Goal: Information Seeking & Learning: Check status

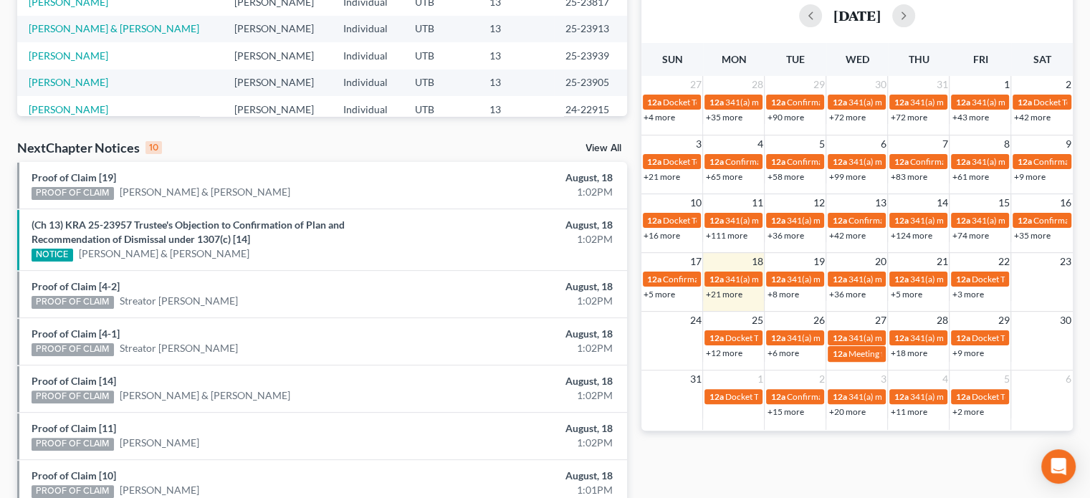
scroll to position [552, 0]
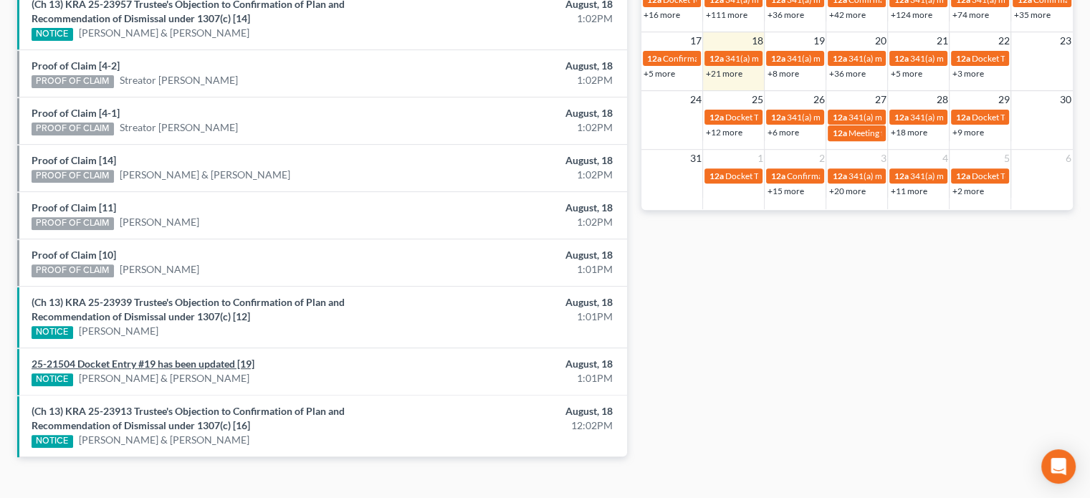
click at [181, 357] on link "25-21504 Docket Entry #19 has been updated [19]" at bounding box center [143, 363] width 223 height 12
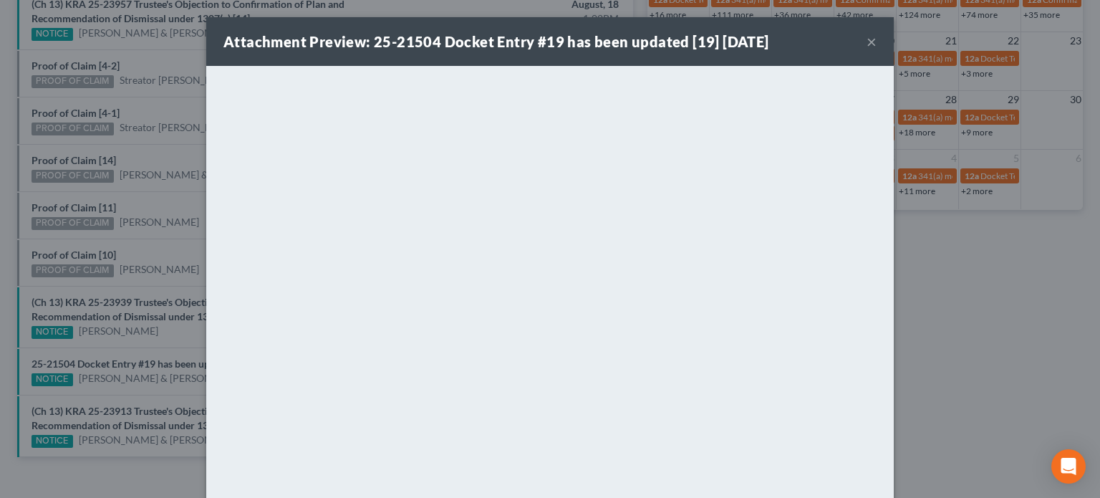
click at [138, 234] on div "Attachment Preview: 25-21504 Docket Entry #19 has been updated [19] 08/18/2025 …" at bounding box center [550, 249] width 1100 height 498
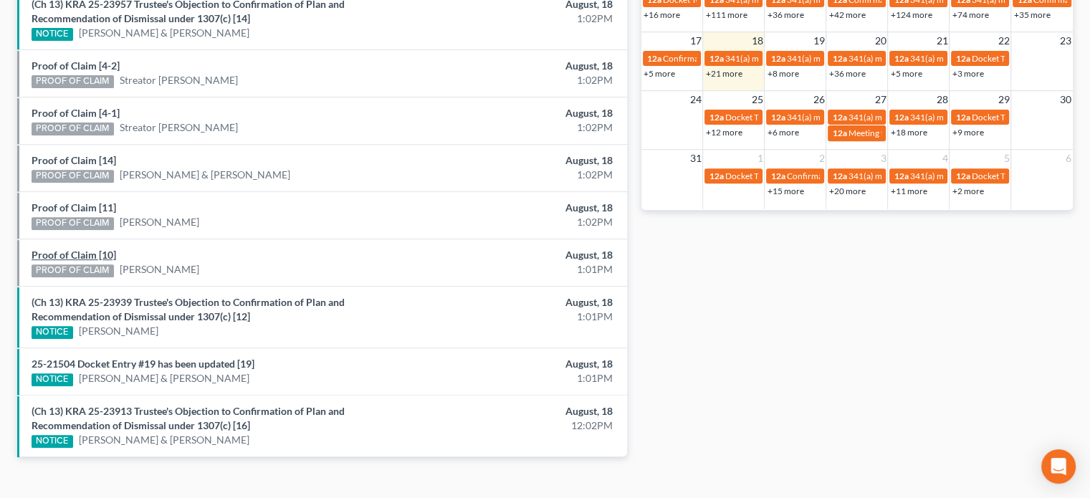
click at [65, 249] on link "Proof of Claim [10]" at bounding box center [74, 255] width 85 height 12
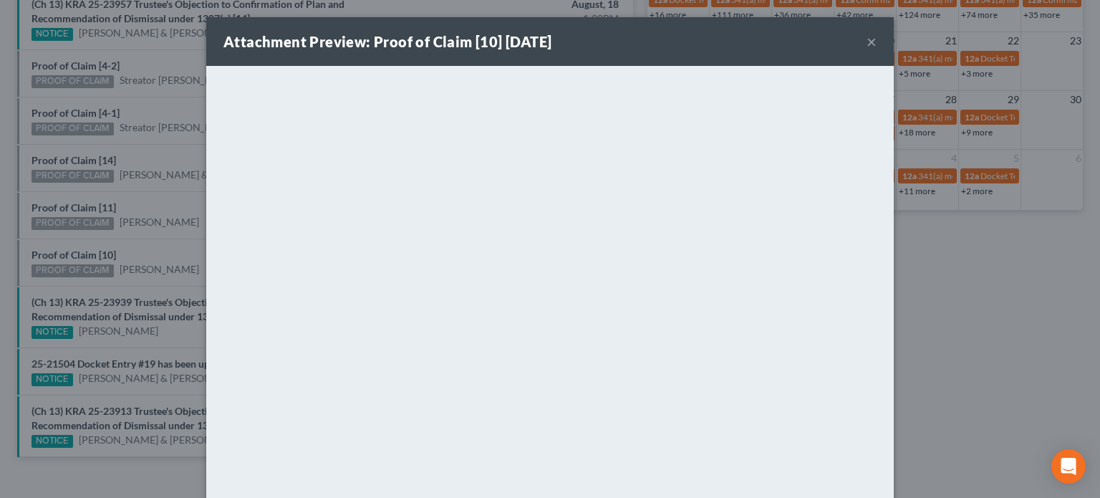
click at [67, 202] on div "Attachment Preview: Proof of Claim [10] 08/18/2025 × <object ng-attr-data='http…" at bounding box center [550, 249] width 1100 height 498
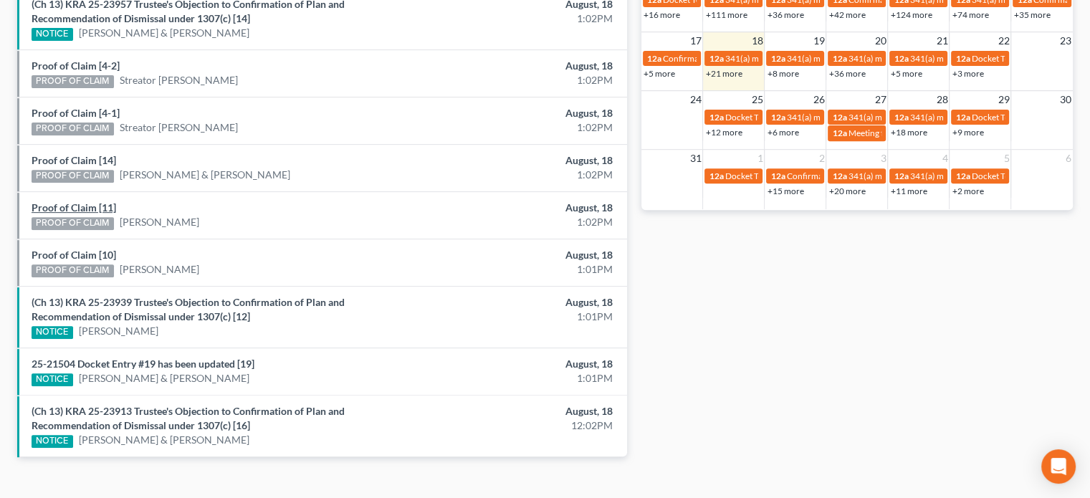
click at [67, 202] on link "Proof of Claim [11]" at bounding box center [74, 207] width 85 height 12
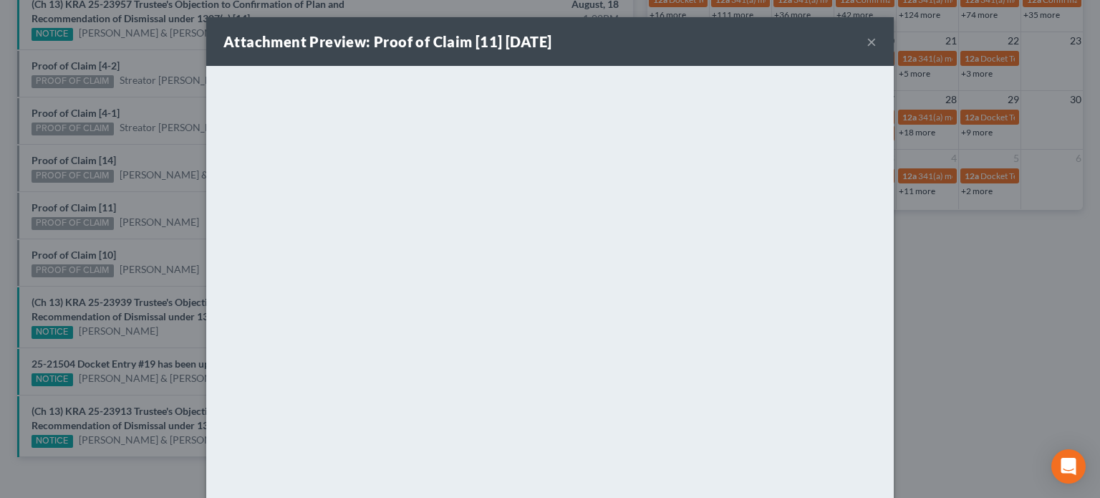
click at [54, 152] on div "Attachment Preview: Proof of Claim [11] 08/18/2025 × <object ng-attr-data='http…" at bounding box center [550, 249] width 1100 height 498
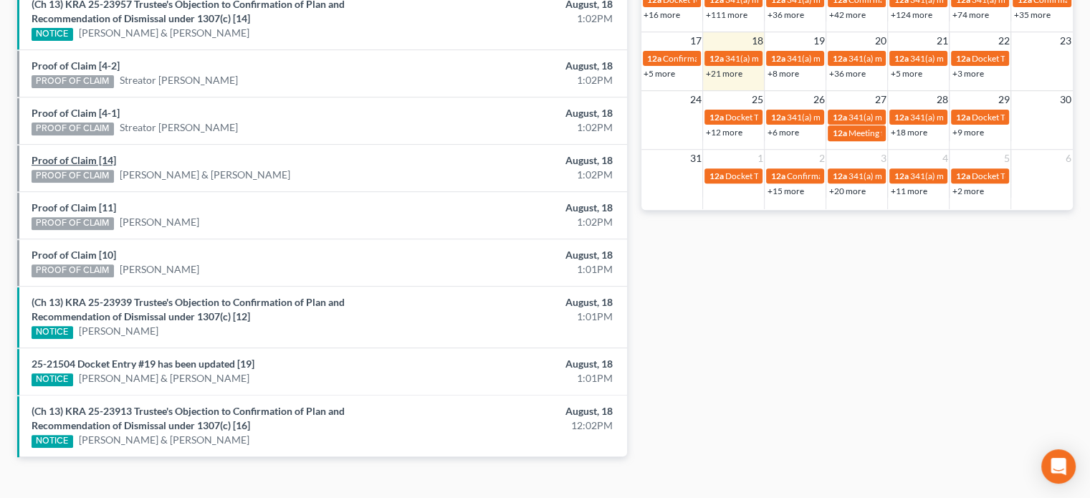
click at [54, 154] on link "Proof of Claim [14]" at bounding box center [74, 160] width 85 height 12
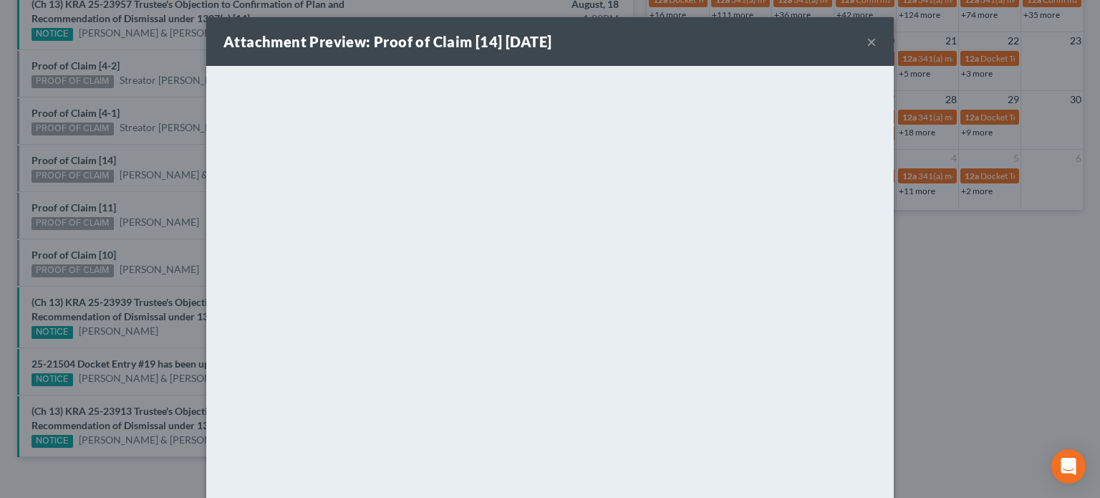
click at [54, 148] on div "Attachment Preview: Proof of Claim [14] 08/18/2025 × <object ng-attr-data='http…" at bounding box center [550, 249] width 1100 height 498
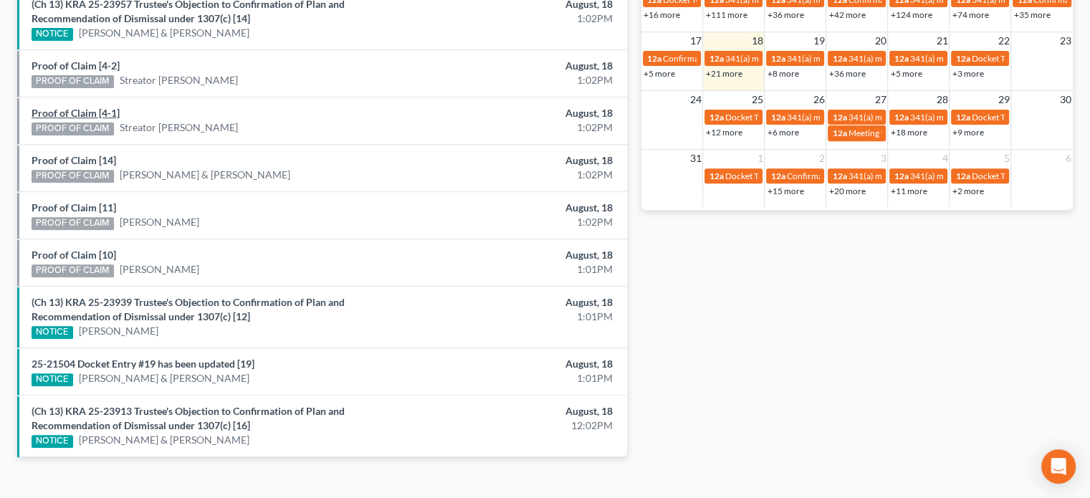
click at [57, 112] on link "Proof of Claim [4-1]" at bounding box center [76, 113] width 88 height 12
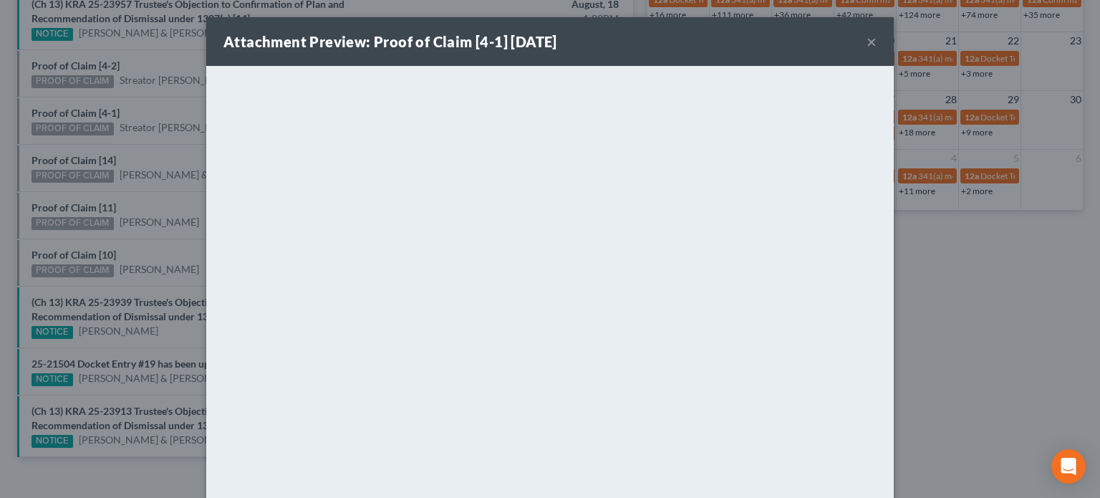
click at [62, 95] on div "Attachment Preview: Proof of Claim [4-1] 08/18/2025 × <object ng-attr-data='htt…" at bounding box center [550, 249] width 1100 height 498
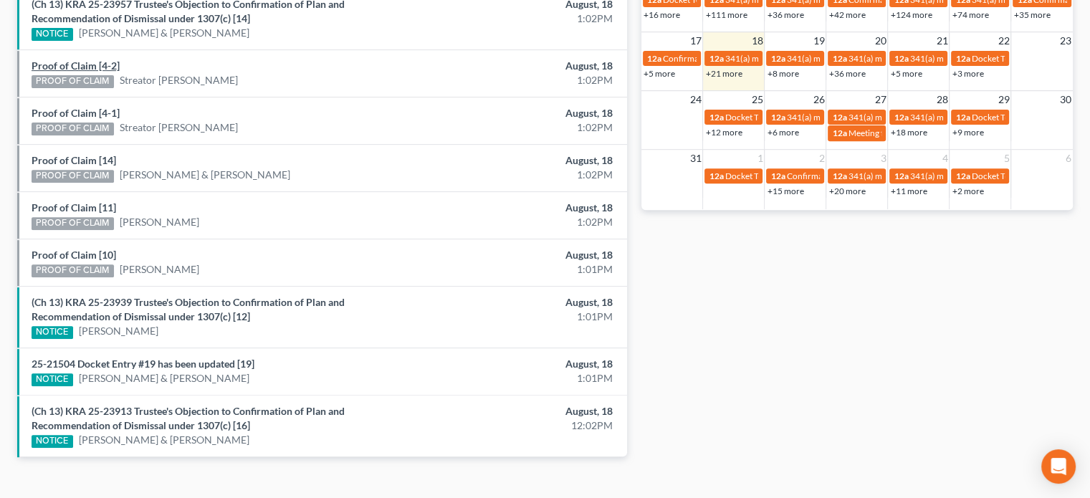
click at [57, 67] on link "Proof of Claim [4-2]" at bounding box center [76, 65] width 88 height 12
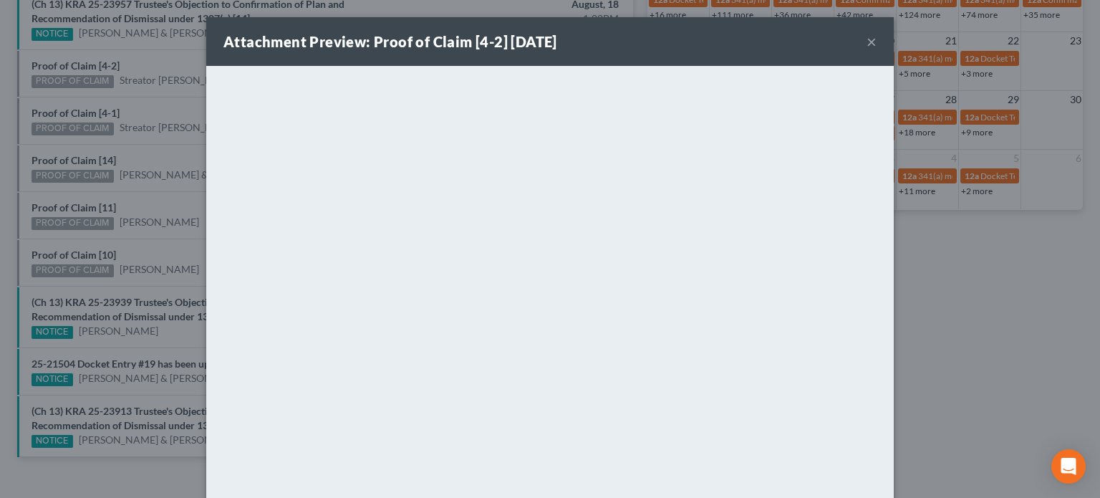
click at [138, 90] on div "Attachment Preview: Proof of Claim [4-2] 08/18/2025 × <object ng-attr-data='htt…" at bounding box center [550, 249] width 1100 height 498
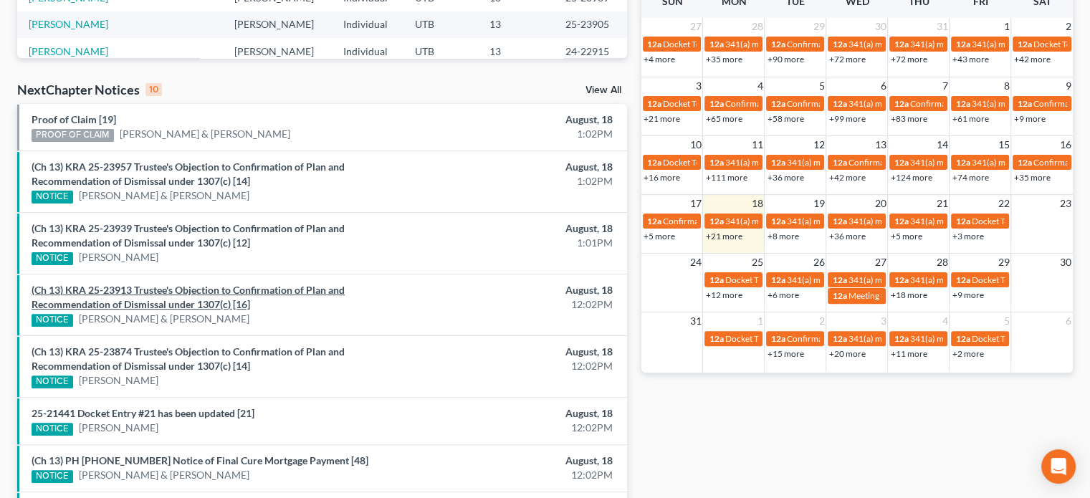
scroll to position [397, 0]
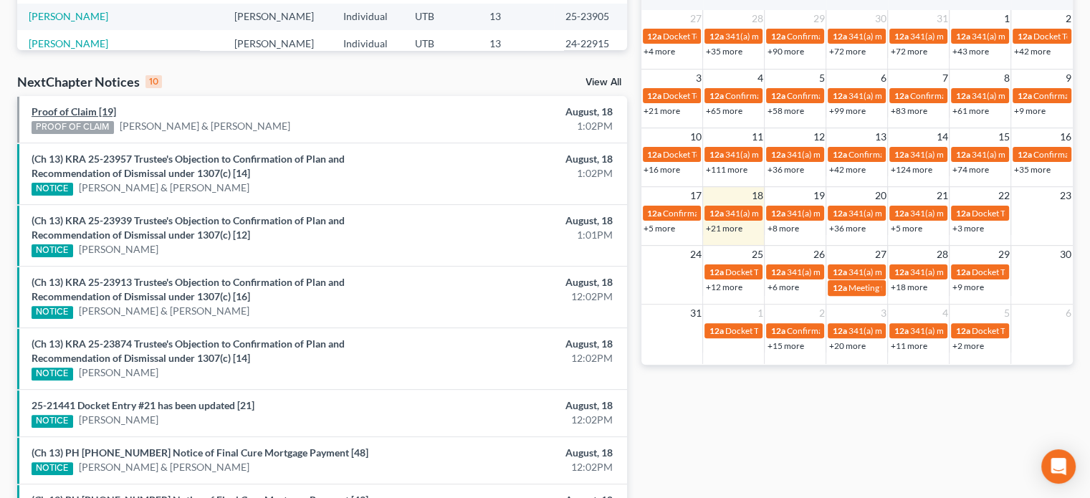
click at [59, 115] on link "Proof of Claim [19]" at bounding box center [74, 111] width 85 height 12
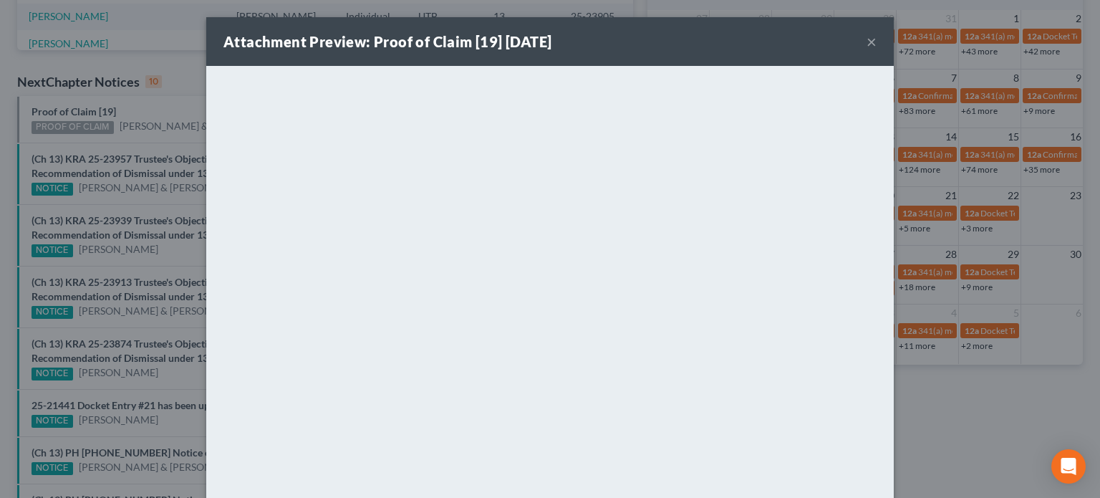
click at [133, 114] on div "Attachment Preview: Proof of Claim [19] 08/18/2025 × <object ng-attr-data='http…" at bounding box center [550, 249] width 1100 height 498
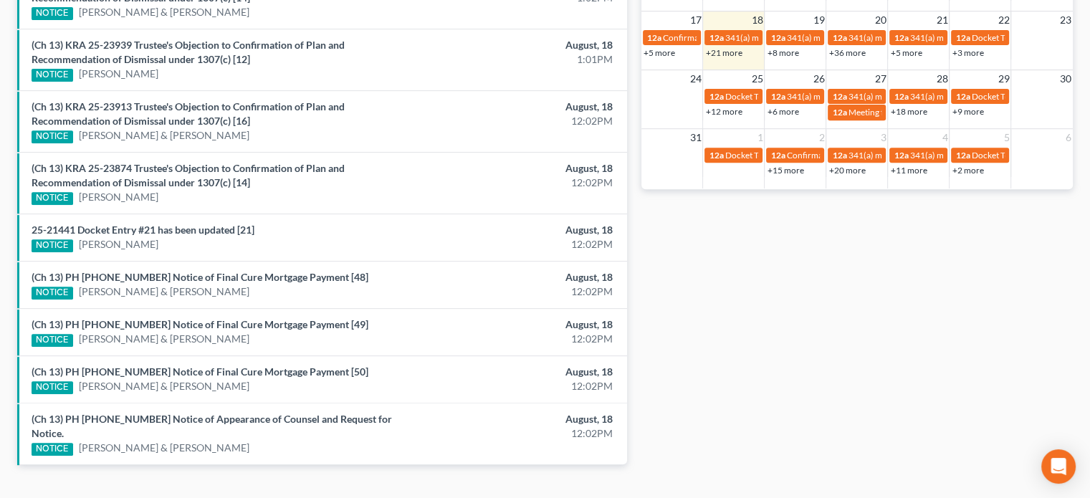
scroll to position [585, 0]
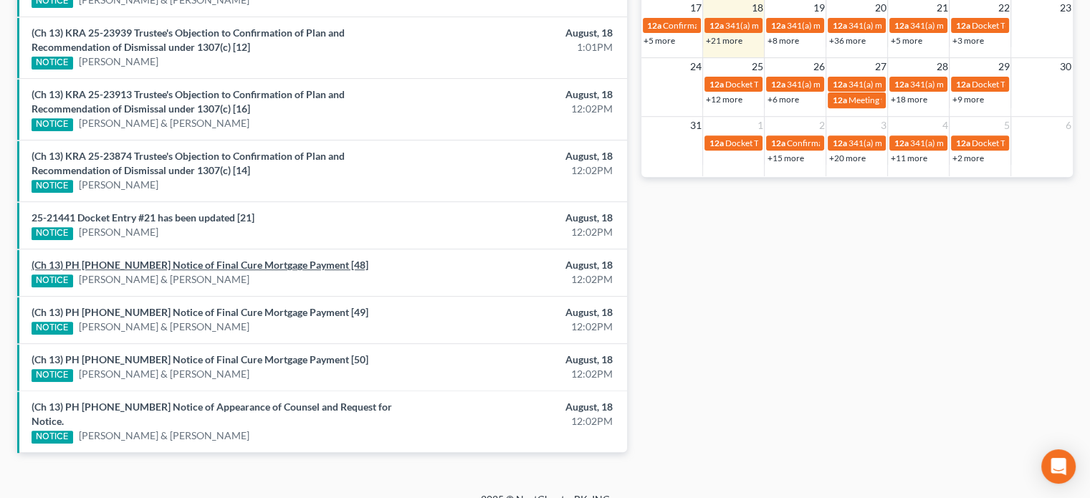
click at [207, 259] on link "(Ch 13) PH 24-25830 Notice of Final Cure Mortgage Payment [48]" at bounding box center [200, 265] width 337 height 12
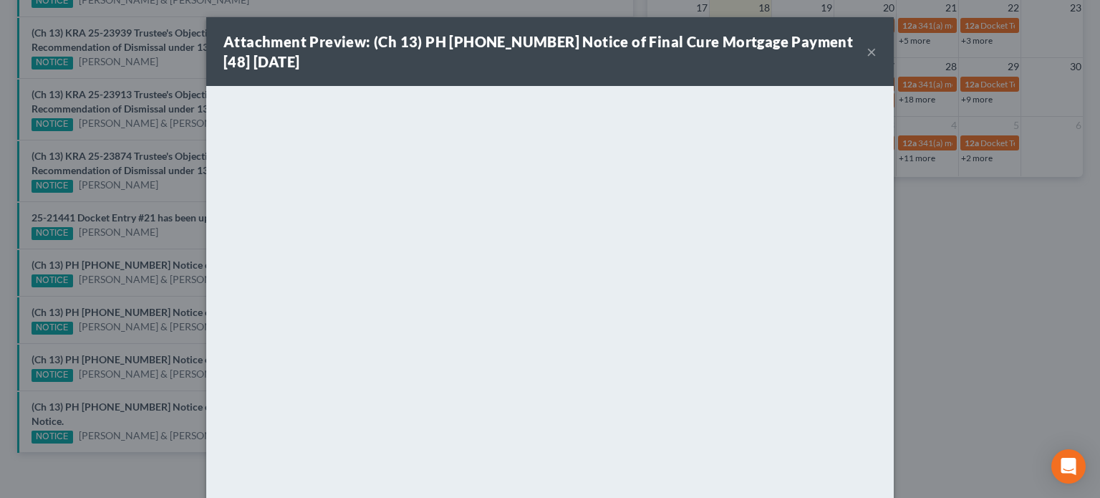
click at [169, 238] on div "Attachment Preview: (Ch 13) PH 24-25830 Notice of Final Cure Mortgage Payment […" at bounding box center [550, 249] width 1100 height 498
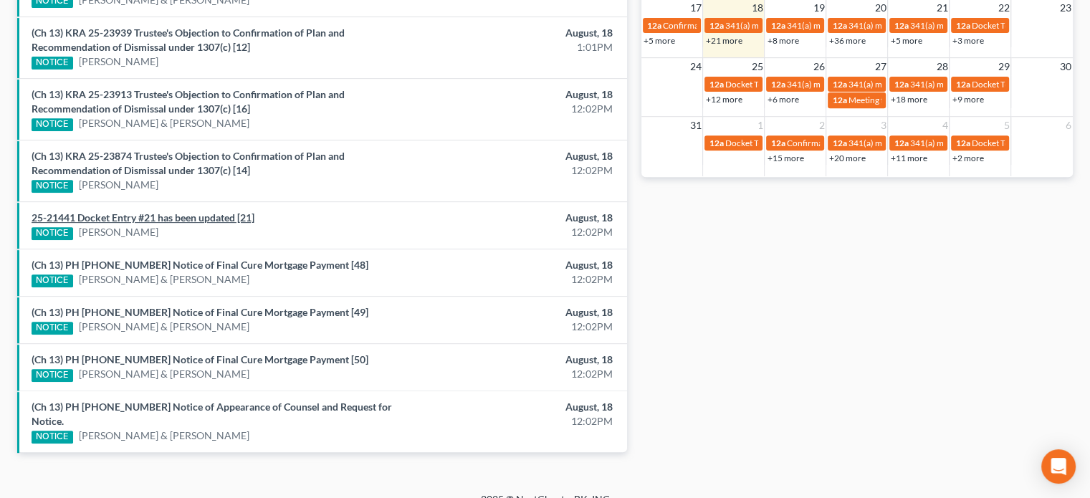
click at [163, 216] on link "25-21441 Docket Entry #21 has been updated [21]" at bounding box center [143, 217] width 223 height 12
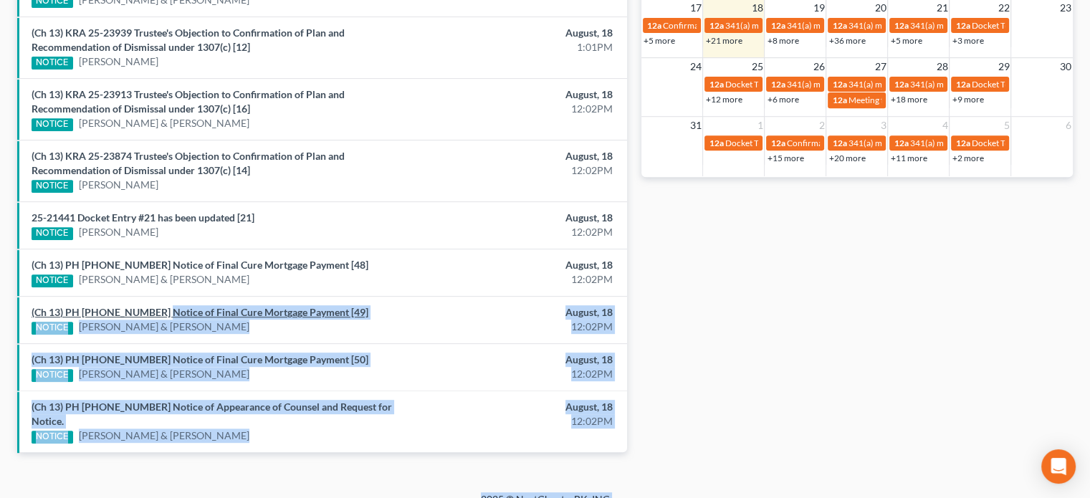
drag, startPoint x: 165, startPoint y: 231, endPoint x: 155, endPoint y: 308, distance: 77.4
click at [155, 308] on link "(Ch 13) PH 24-25830 Notice of Final Cure Mortgage Payment [49]" at bounding box center [200, 312] width 337 height 12
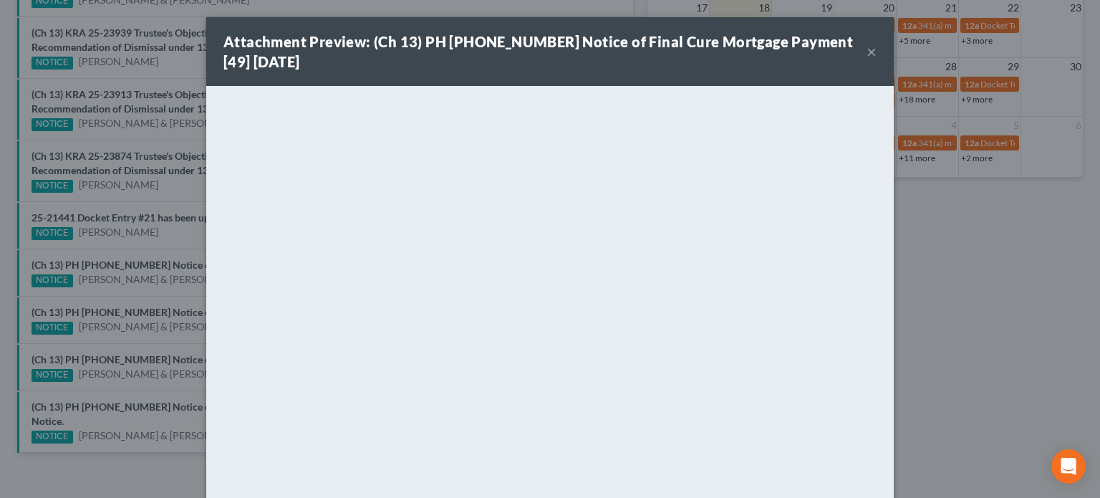
click at [134, 337] on div "Attachment Preview: (Ch 13) PH 24-25830 Notice of Final Cure Mortgage Payment […" at bounding box center [550, 249] width 1100 height 498
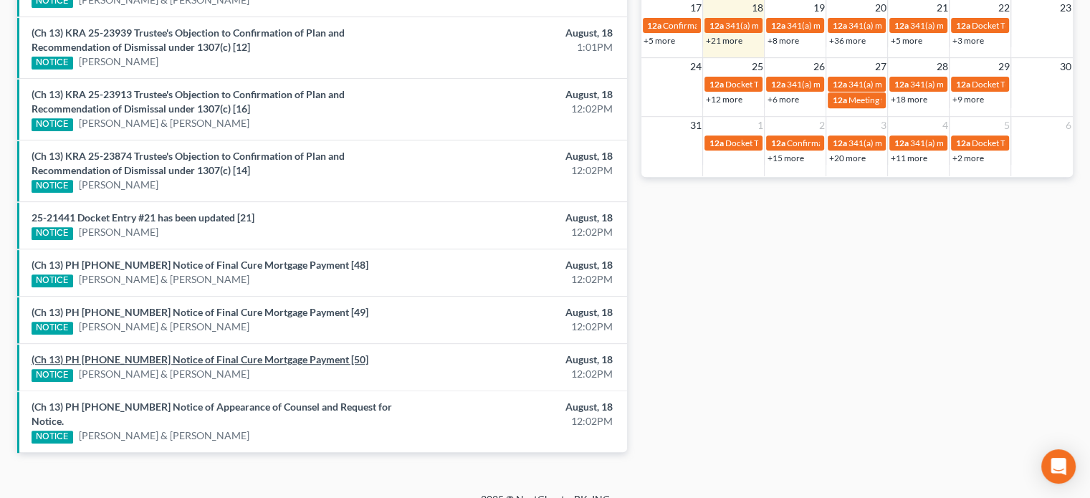
click at [132, 355] on link "(Ch 13) PH 24-25830 Notice of Final Cure Mortgage Payment [50]" at bounding box center [200, 359] width 337 height 12
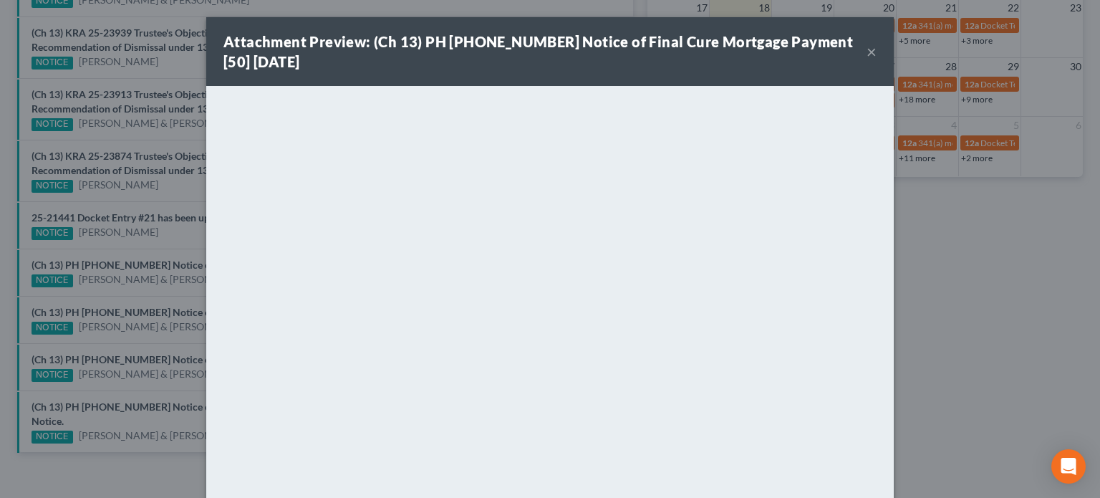
click at [133, 379] on div "Attachment Preview: (Ch 13) PH 24-25830 Notice of Final Cure Mortgage Payment […" at bounding box center [550, 249] width 1100 height 498
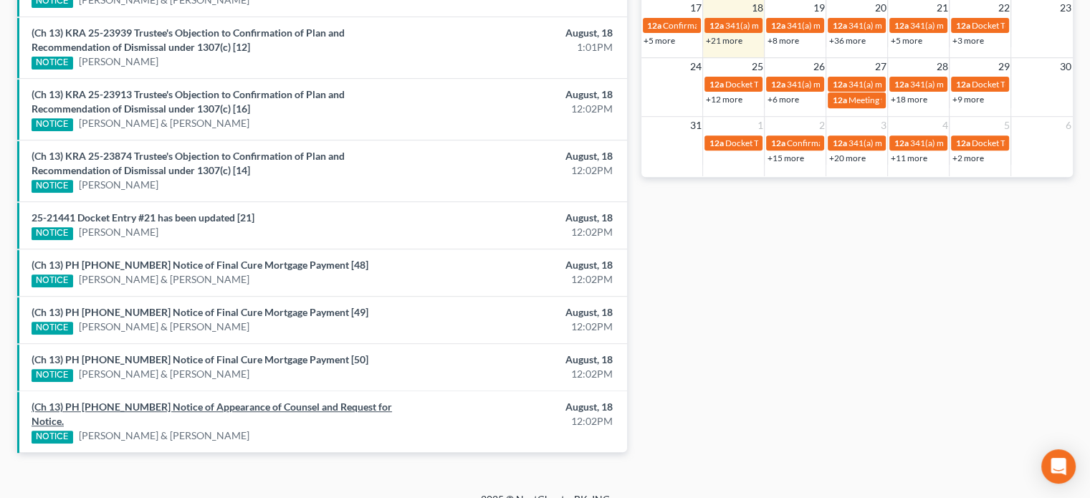
click at [138, 402] on link "(Ch 13) PH 25-23814 Notice of Appearance of Counsel and Request for Notice." at bounding box center [212, 413] width 360 height 27
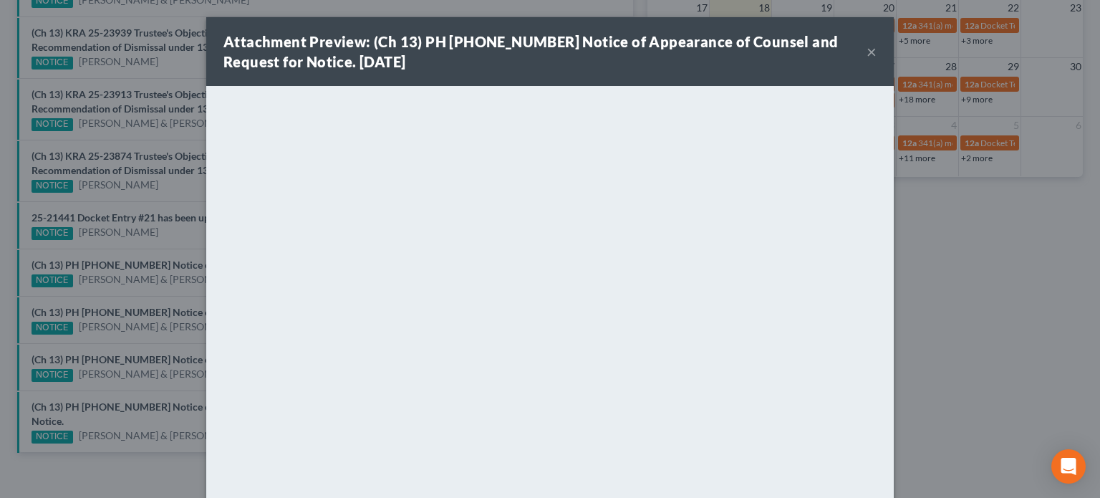
click at [123, 378] on div "Attachment Preview: (Ch 13) PH 25-23814 Notice of Appearance of Counsel and Req…" at bounding box center [550, 249] width 1100 height 498
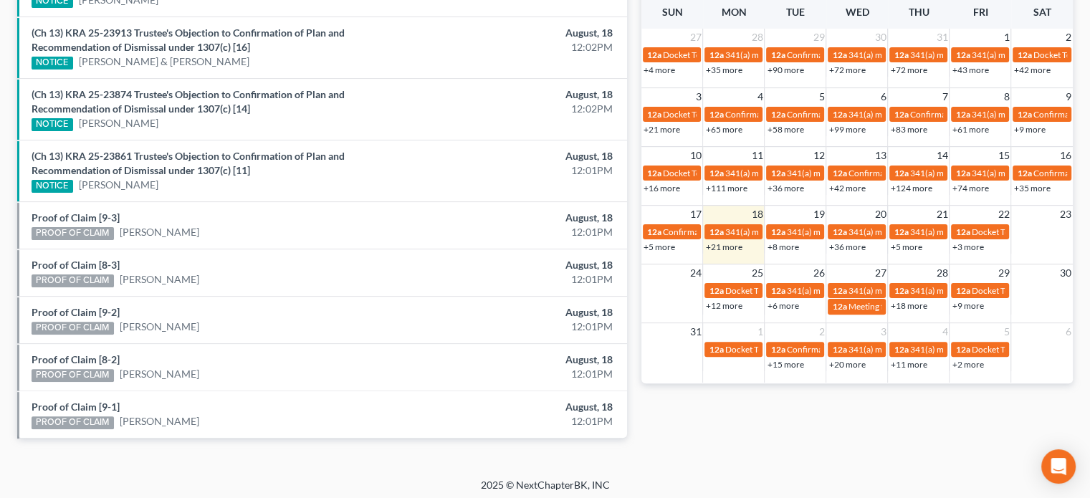
scroll to position [599, 0]
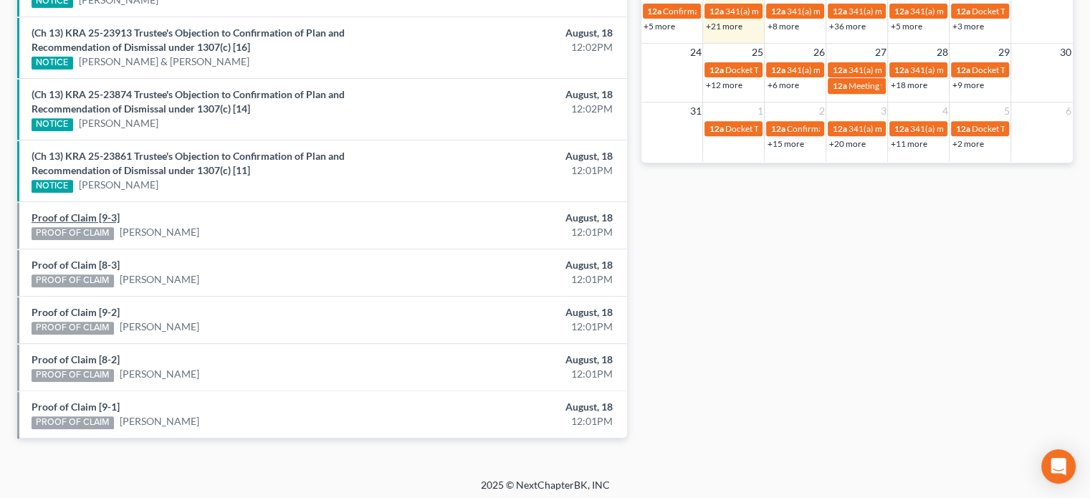
click at [64, 217] on link "Proof of Claim [9-3]" at bounding box center [76, 217] width 88 height 12
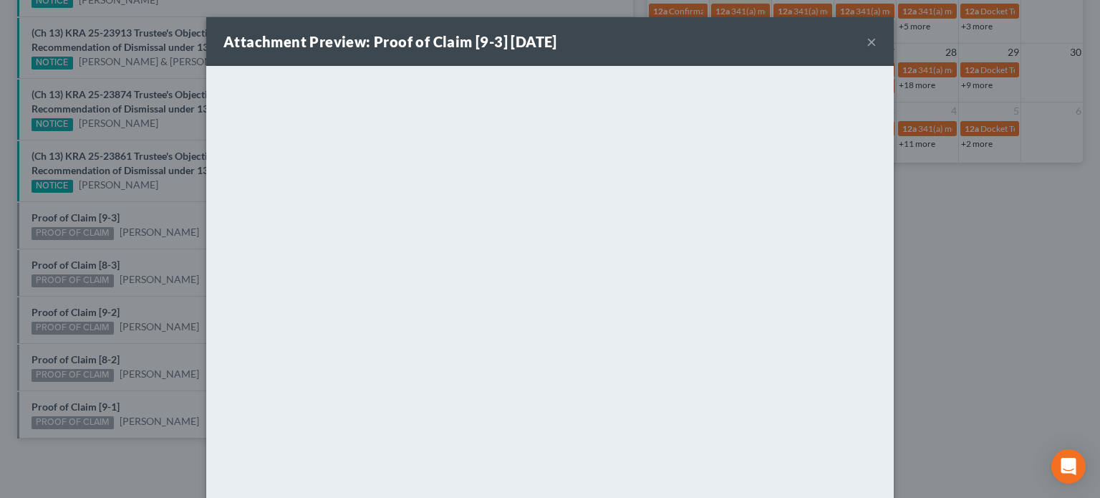
click at [57, 264] on div "Attachment Preview: Proof of Claim [9-3] 08/18/2025 × <object ng-attr-data='htt…" at bounding box center [550, 249] width 1100 height 498
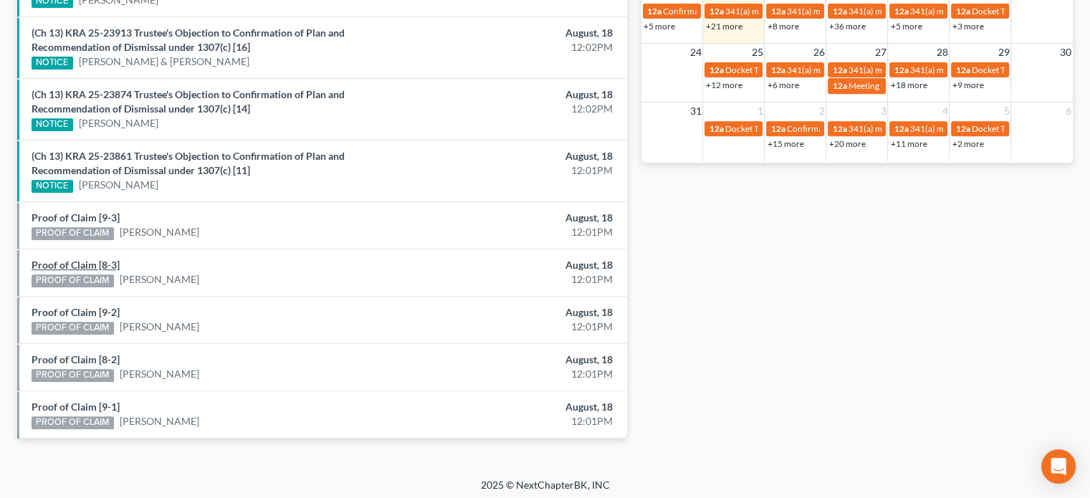
click at [57, 264] on link "Proof of Claim [8-3]" at bounding box center [76, 265] width 88 height 12
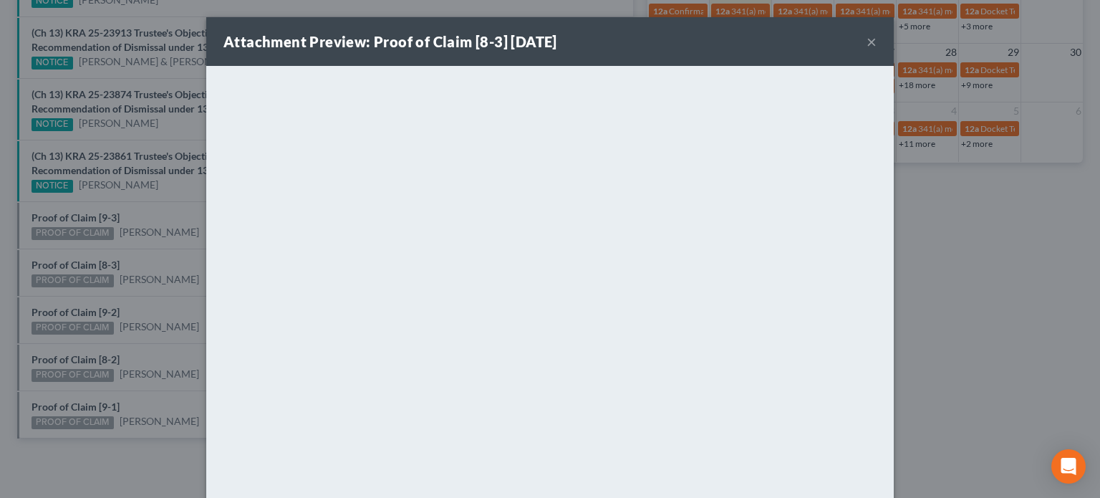
click at [58, 290] on div "Attachment Preview: Proof of Claim [8-3] 08/18/2025 × <object ng-attr-data='htt…" at bounding box center [550, 249] width 1100 height 498
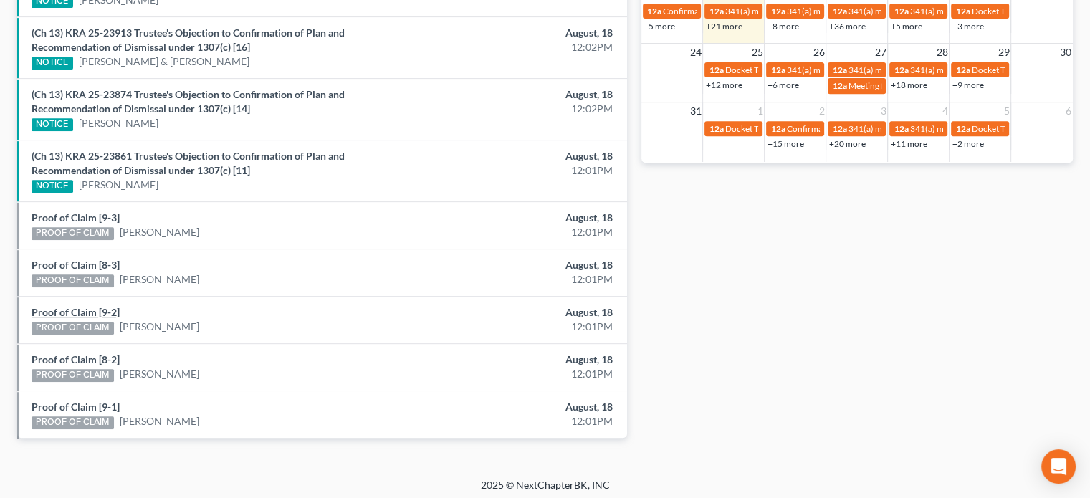
click at [58, 312] on link "Proof of Claim [9-2]" at bounding box center [76, 312] width 88 height 12
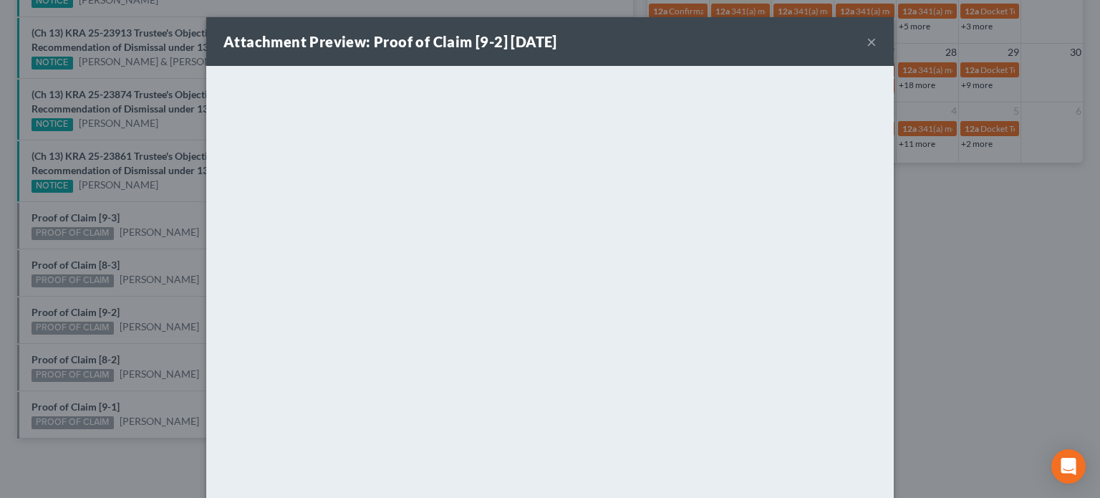
click at [58, 352] on div "Attachment Preview: Proof of Claim [9-2] 08/18/2025 × <object ng-attr-data='htt…" at bounding box center [550, 249] width 1100 height 498
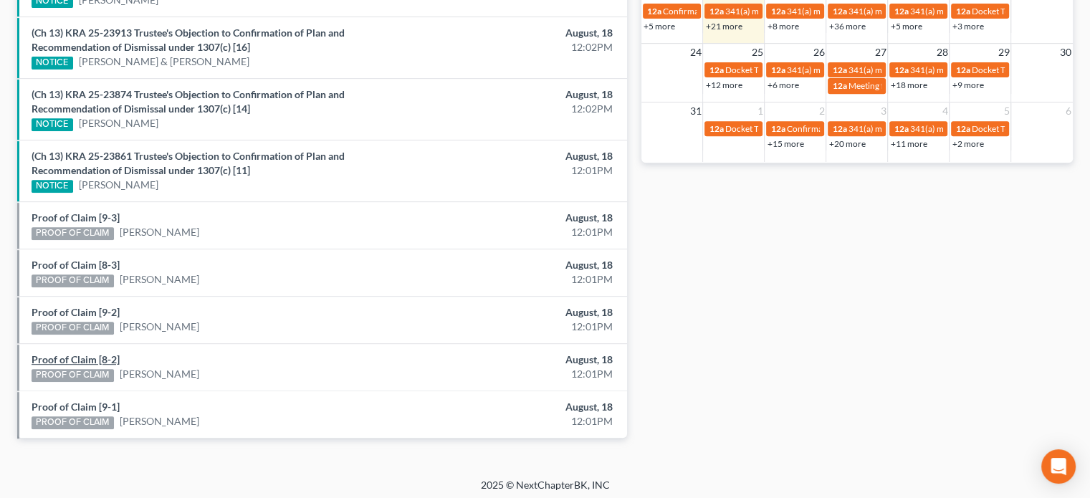
click at [58, 353] on link "Proof of Claim [8-2]" at bounding box center [76, 359] width 88 height 12
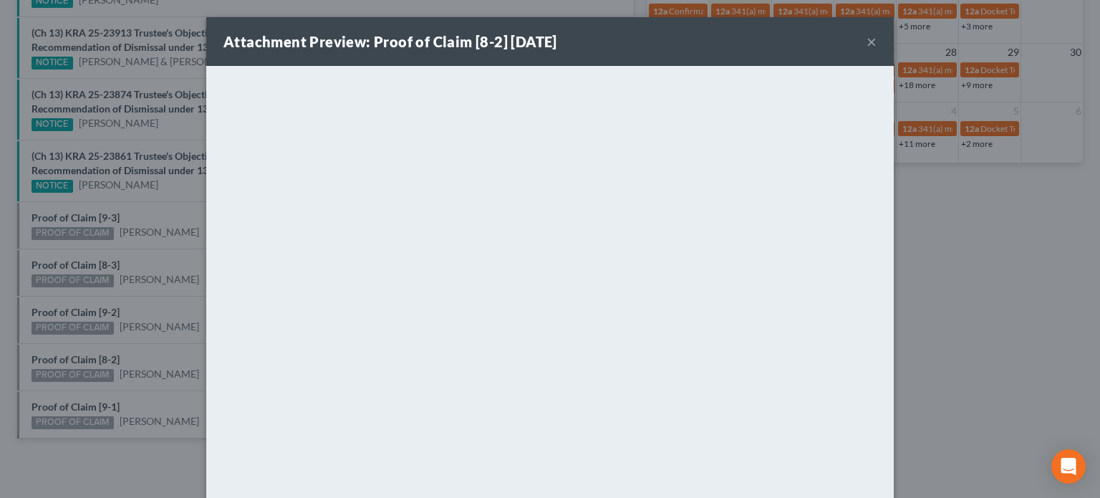
click at [69, 384] on div "Attachment Preview: Proof of Claim [8-2] 08/18/2025 × <object ng-attr-data='htt…" at bounding box center [550, 249] width 1100 height 498
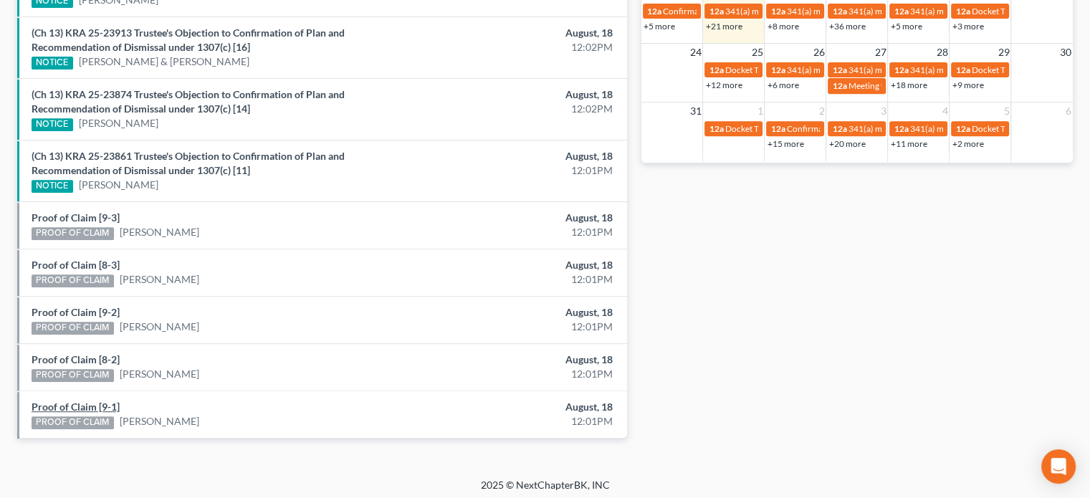
click at [69, 400] on link "Proof of Claim [9-1]" at bounding box center [76, 406] width 88 height 12
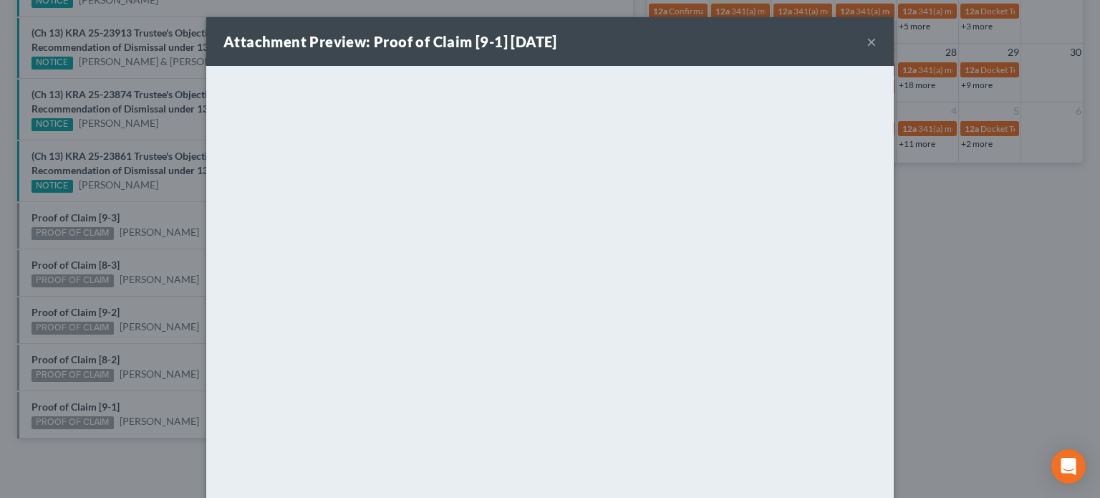
click at [70, 392] on div "Attachment Preview: Proof of Claim [9-1] 08/18/2025 × <object ng-attr-data='htt…" at bounding box center [550, 249] width 1100 height 498
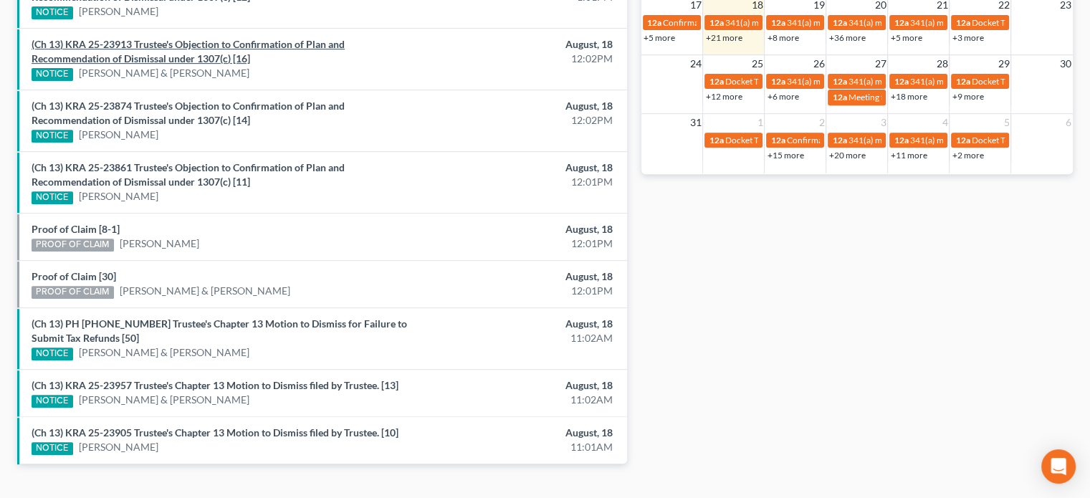
scroll to position [613, 0]
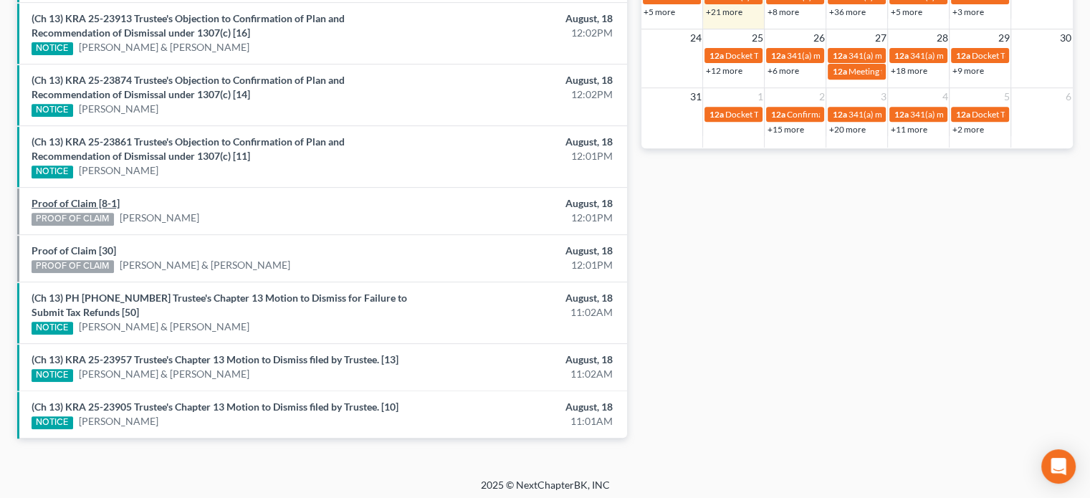
click at [75, 199] on link "Proof of Claim [8-1]" at bounding box center [76, 203] width 88 height 12
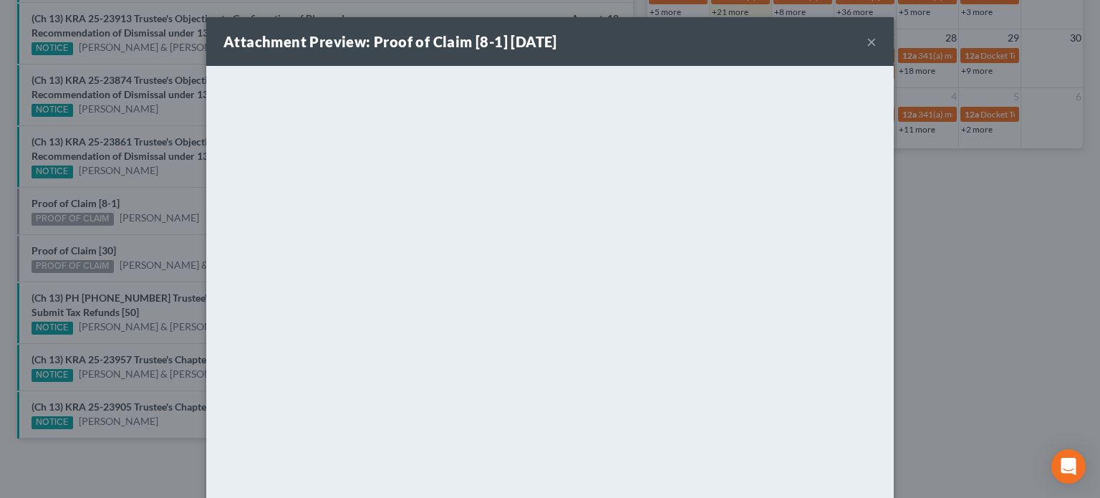
click at [100, 237] on div "Attachment Preview: Proof of Claim [8-1] [DATE] × <object ng-attr-data='[URL][D…" at bounding box center [550, 249] width 1100 height 498
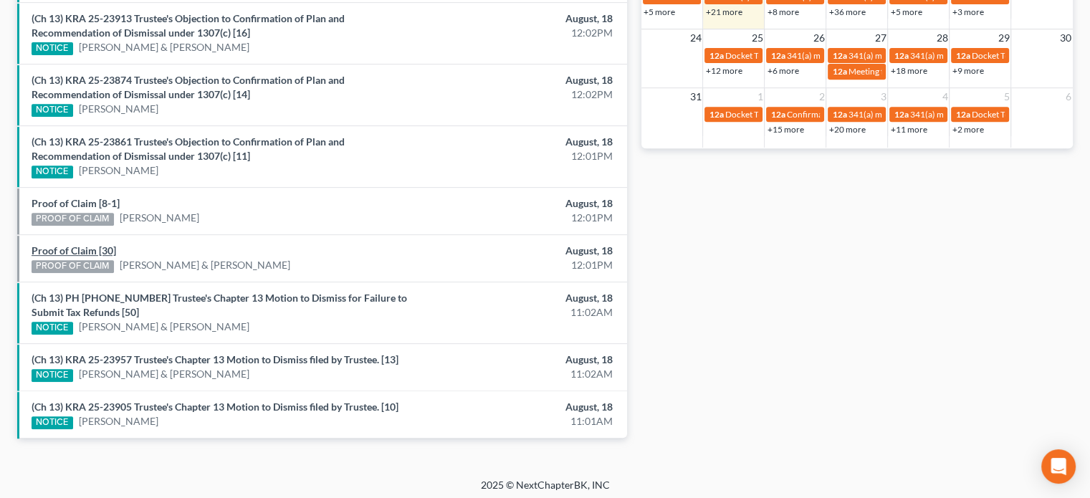
click at [80, 244] on link "Proof of Claim [30]" at bounding box center [74, 250] width 85 height 12
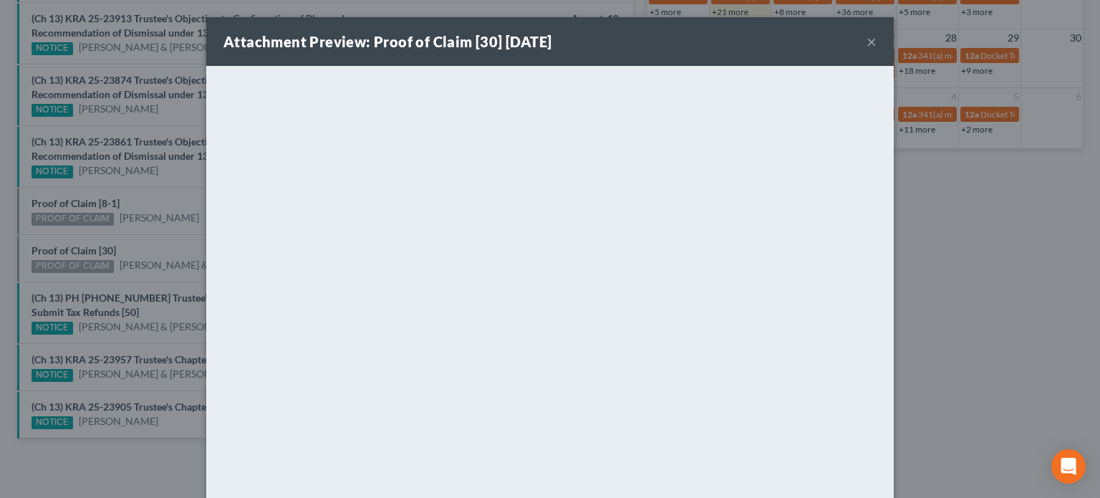
click at [140, 239] on div "Attachment Preview: Proof of Claim [30] [DATE] × <object ng-attr-data='[URL][DO…" at bounding box center [550, 249] width 1100 height 498
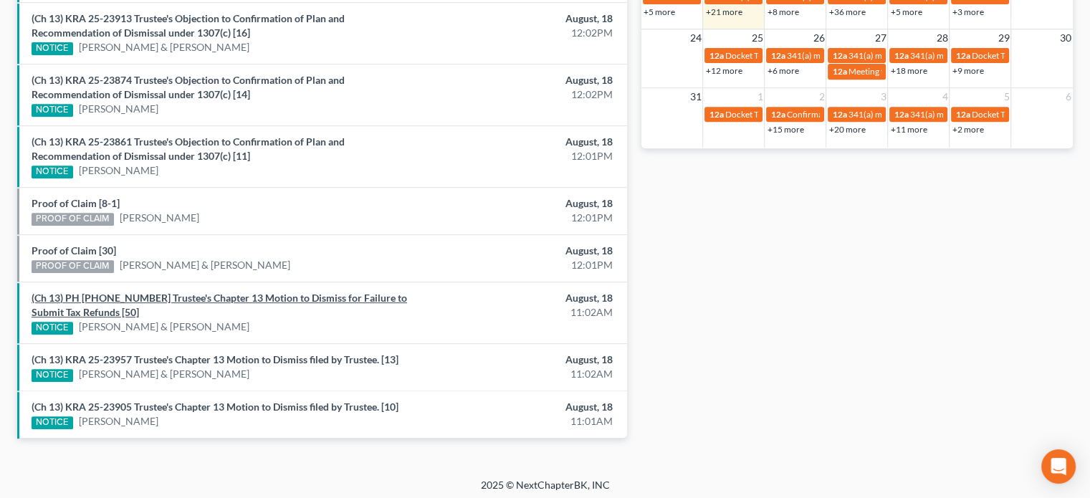
click at [251, 294] on link "(Ch 13) PH 24-22396 Trustee's Chapter 13 Motion to Dismiss for Failure to Submi…" at bounding box center [219, 305] width 375 height 27
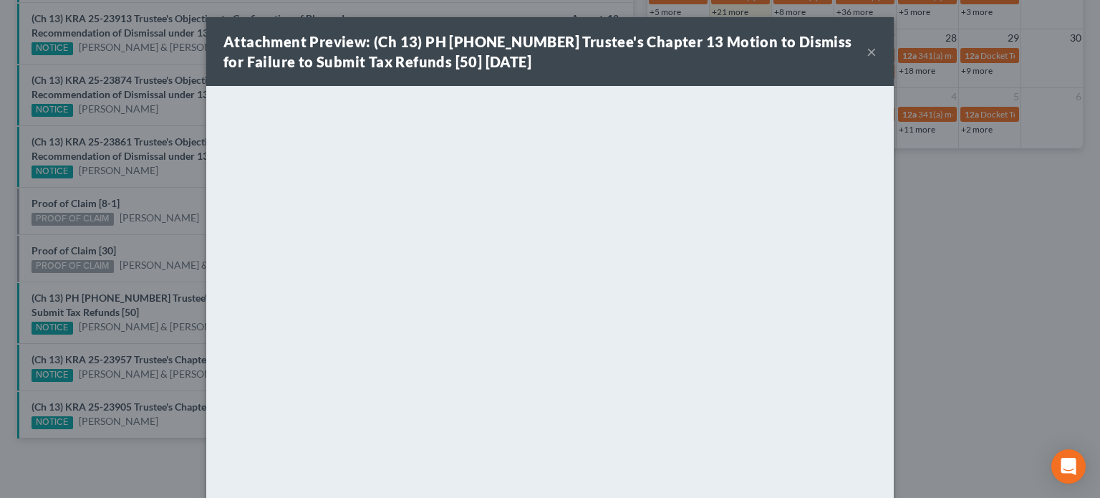
click at [172, 227] on div "Attachment Preview: (Ch 13) PH 24-22396 Trustee's Chapter 13 Motion to Dismiss …" at bounding box center [550, 249] width 1100 height 498
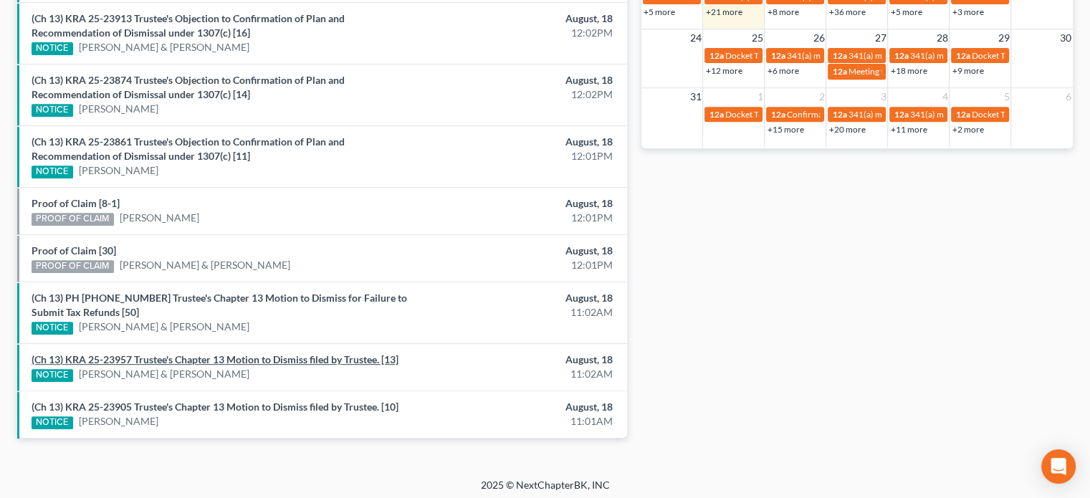
click at [165, 360] on link "(Ch 13) KRA 25-23957 Trustee's Chapter 13 Motion to Dismiss filed by Trustee. […" at bounding box center [215, 359] width 367 height 12
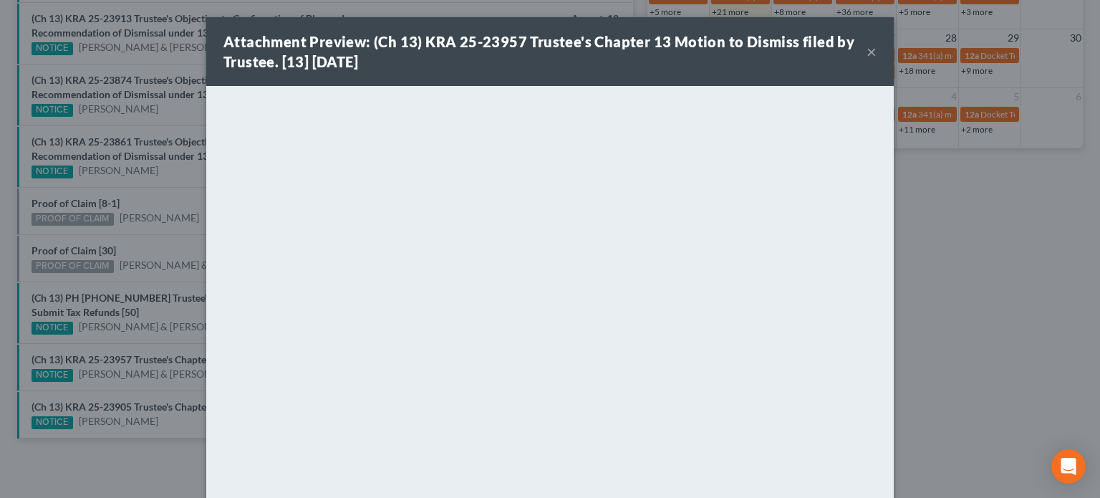
click at [155, 397] on div "Attachment Preview: (Ch 13) KRA 25-23957 Trustee's Chapter 13 Motion to Dismiss…" at bounding box center [550, 249] width 1100 height 498
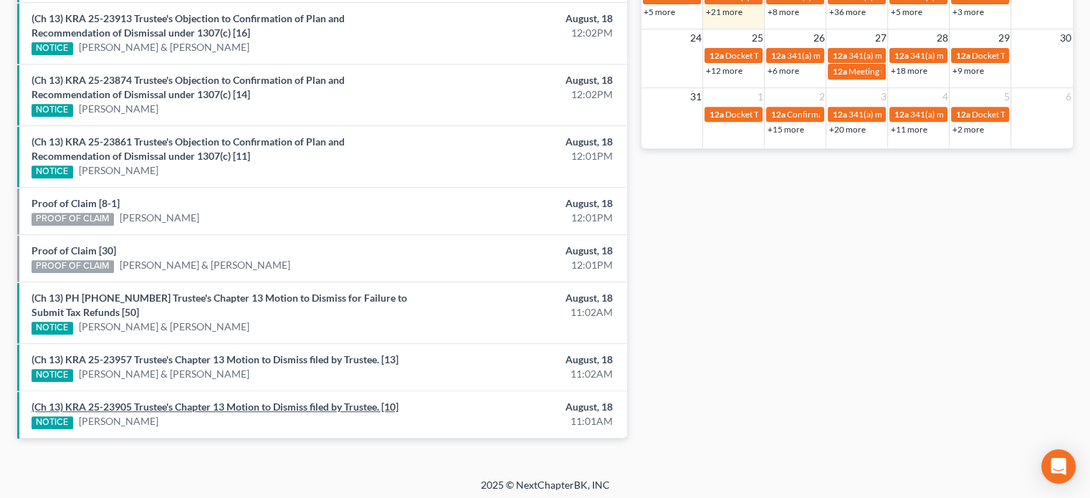
click at [155, 400] on link "(Ch 13) KRA 25-23905 Trustee's Chapter 13 Motion to Dismiss filed by Trustee. […" at bounding box center [215, 406] width 367 height 12
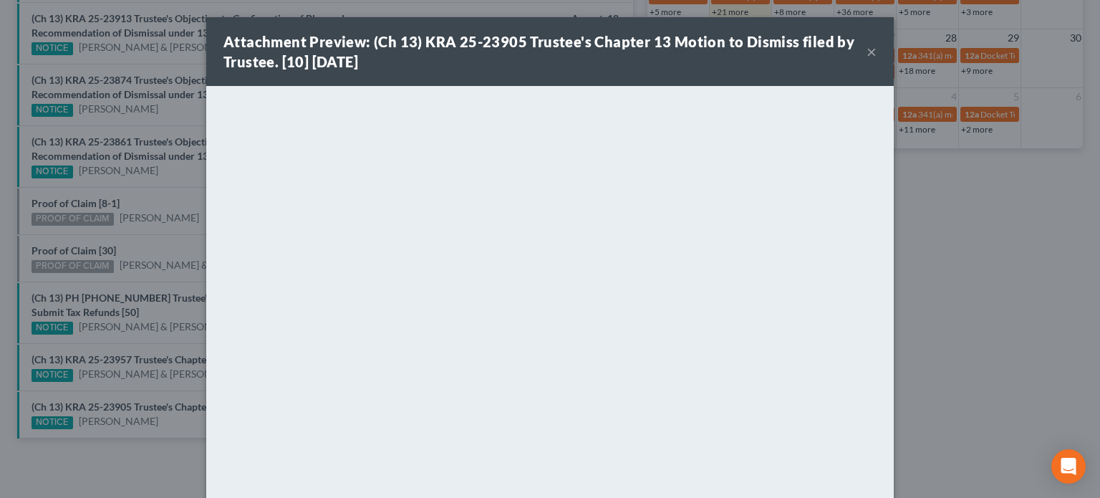
click at [155, 397] on div "Attachment Preview: (Ch 13) KRA 25-23905 Trustee's Chapter 13 Motion to Dismiss…" at bounding box center [550, 249] width 1100 height 498
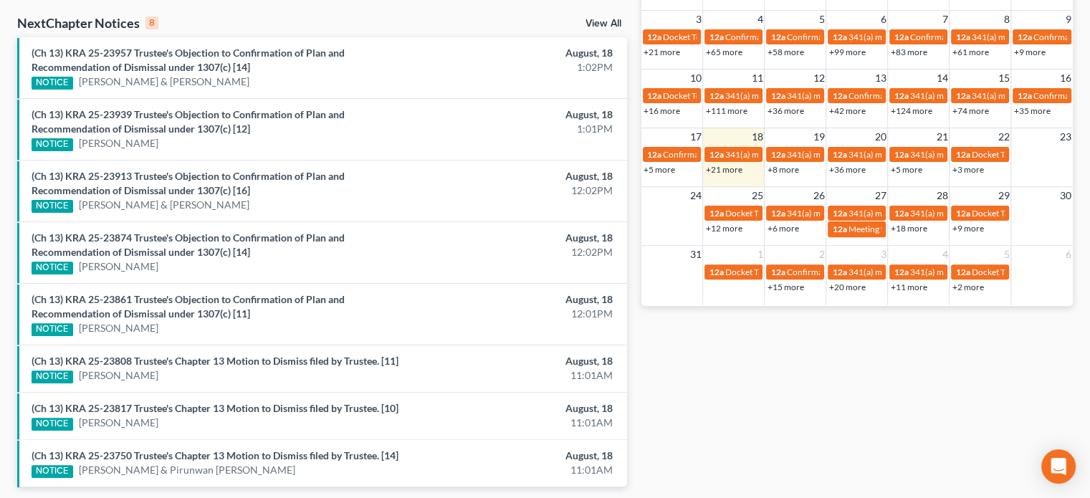
scroll to position [505, 0]
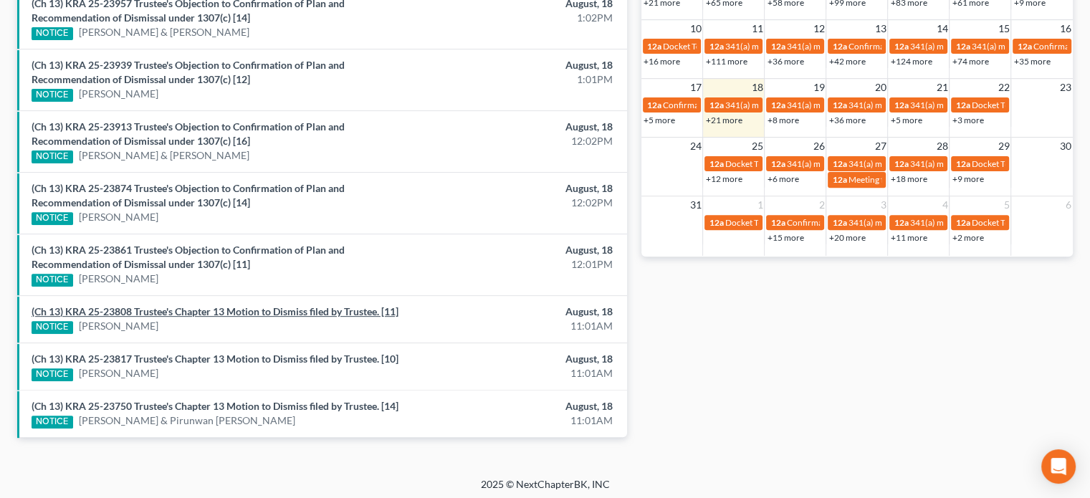
click at [229, 305] on link "(Ch 13) KRA 25-23808 Trustee's Chapter 13 Motion to Dismiss filed by Trustee. […" at bounding box center [215, 311] width 367 height 12
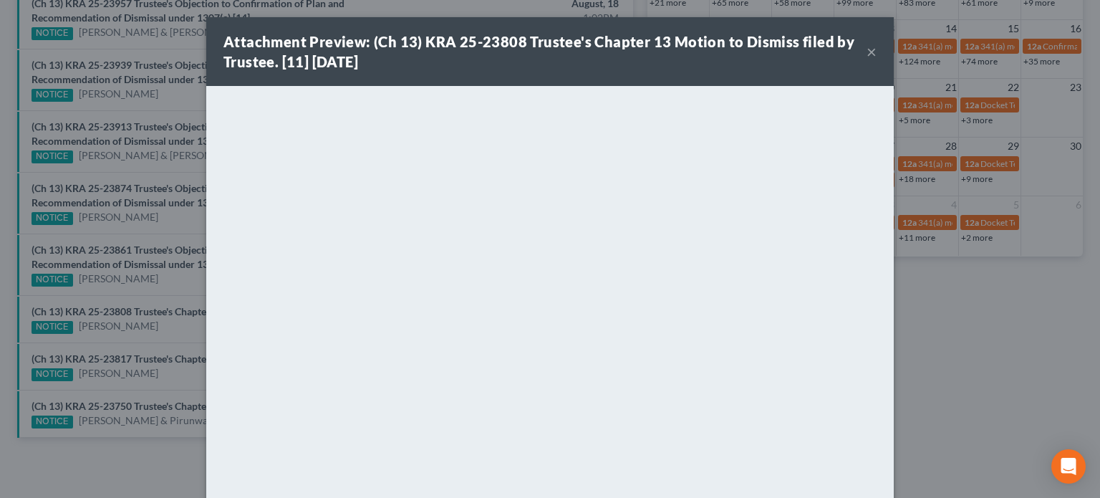
click at [166, 322] on div "Attachment Preview: (Ch 13) KRA 25-23808 Trustee's Chapter 13 Motion to Dismiss…" at bounding box center [550, 249] width 1100 height 498
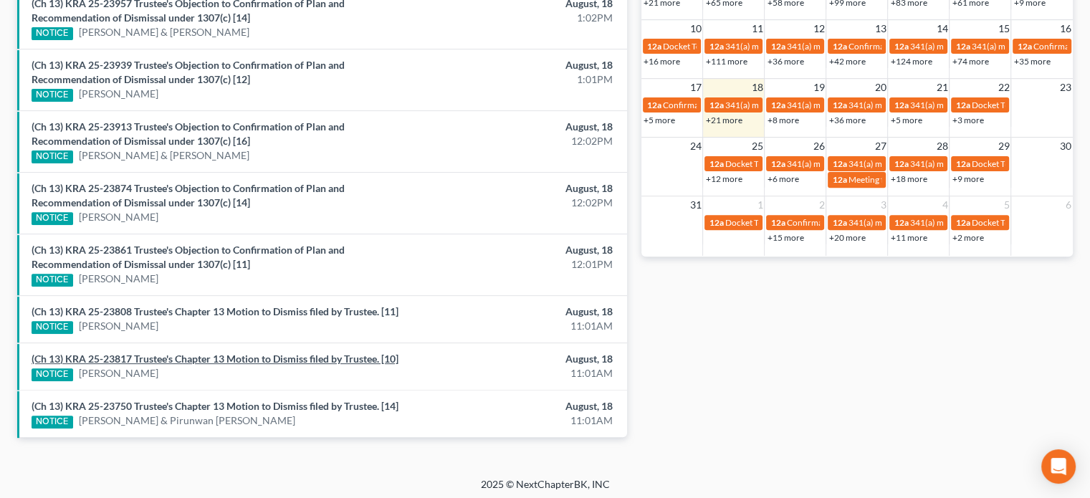
click at [163, 355] on link "(Ch 13) KRA 25-23817 Trustee's Chapter 13 Motion to Dismiss filed by Trustee. […" at bounding box center [215, 358] width 367 height 12
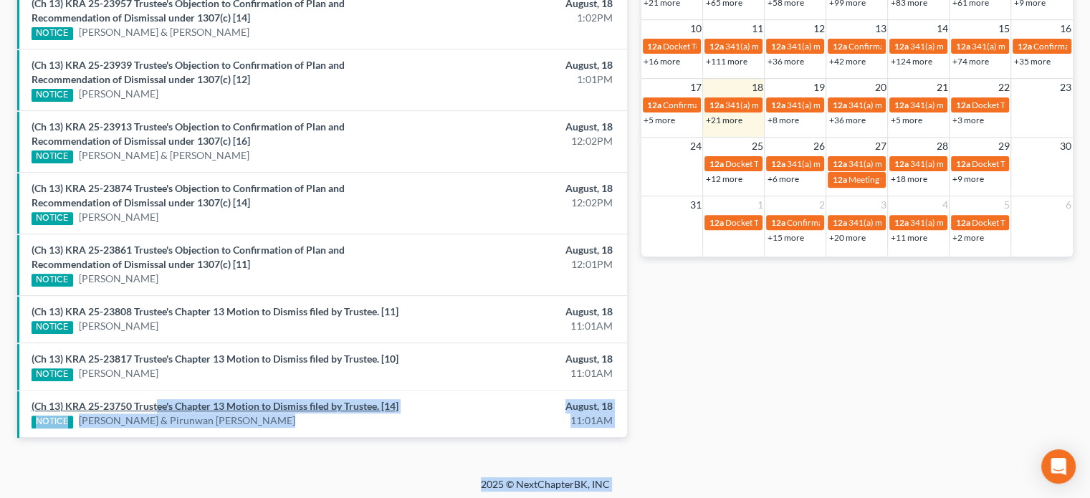
drag, startPoint x: 158, startPoint y: 371, endPoint x: 158, endPoint y: 400, distance: 29.4
click at [158, 400] on link "(Ch 13) KRA 25-23750 Trustee's Chapter 13 Motion to Dismiss filed by Trustee. […" at bounding box center [215, 406] width 367 height 12
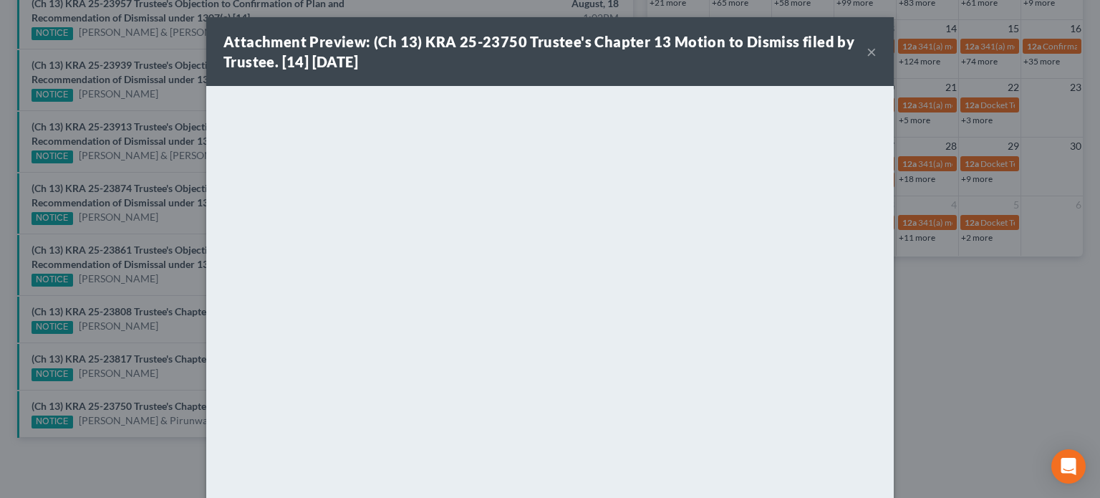
click at [150, 383] on div "Attachment Preview: (Ch 13) KRA 25-23750 Trustee's Chapter 13 Motion to Dismiss…" at bounding box center [550, 249] width 1100 height 498
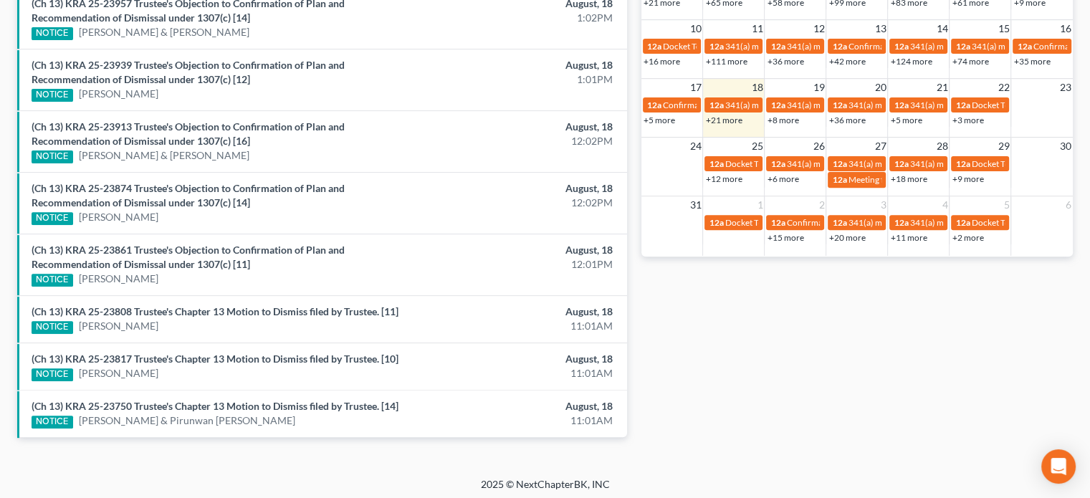
scroll to position [0, 0]
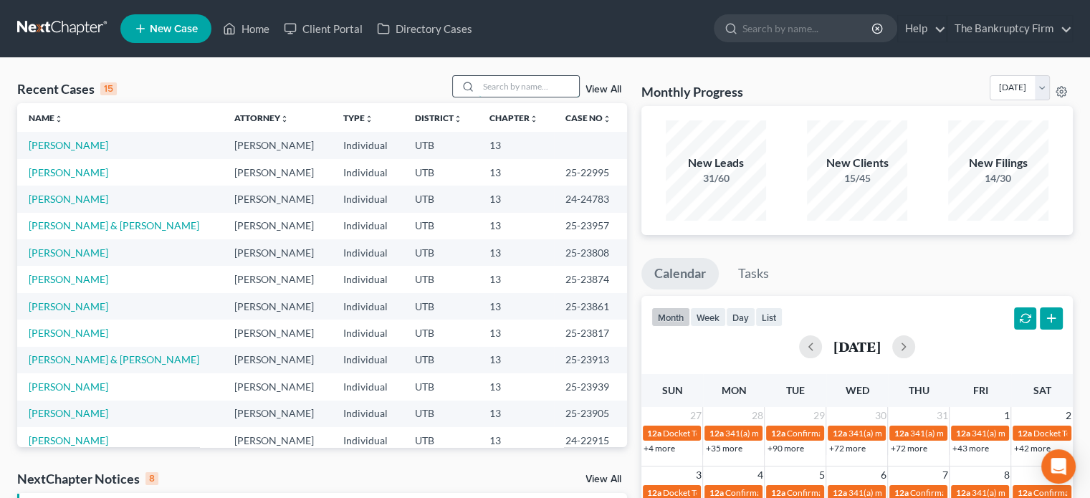
click at [510, 93] on input "search" at bounding box center [529, 86] width 100 height 21
type input "[PERSON_NAME]"
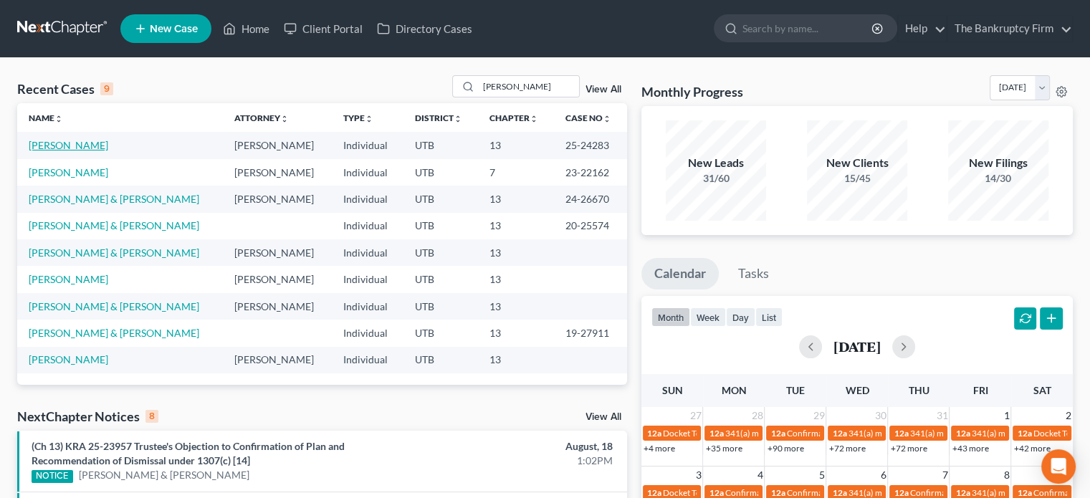
click at [49, 143] on link "[PERSON_NAME]" at bounding box center [69, 145] width 80 height 12
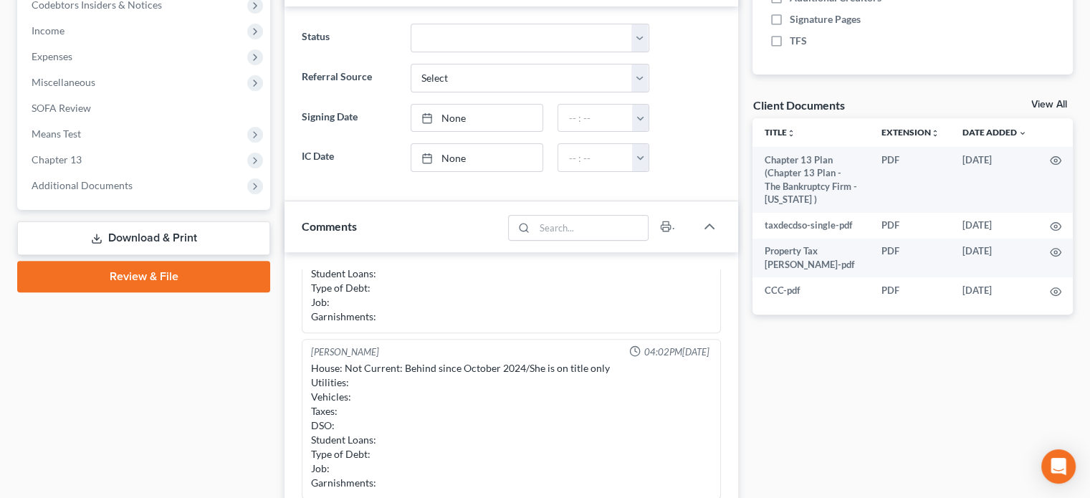
scroll to position [450, 0]
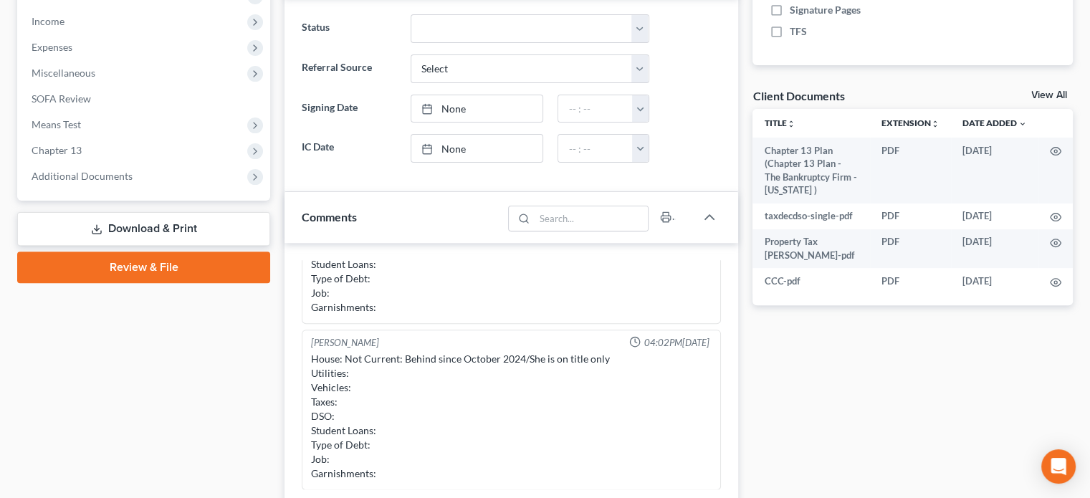
click at [1043, 95] on link "View All" at bounding box center [1049, 95] width 36 height 10
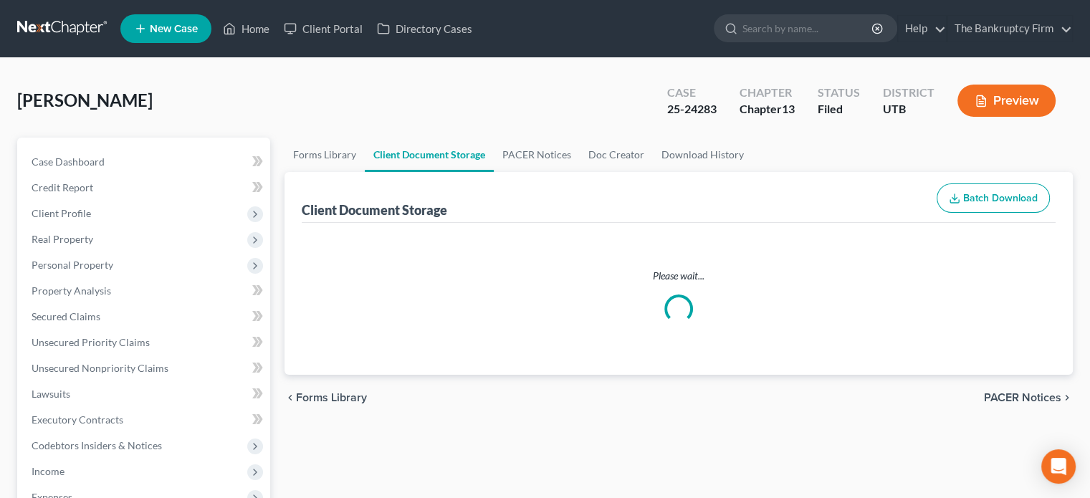
select select "30"
select select "26"
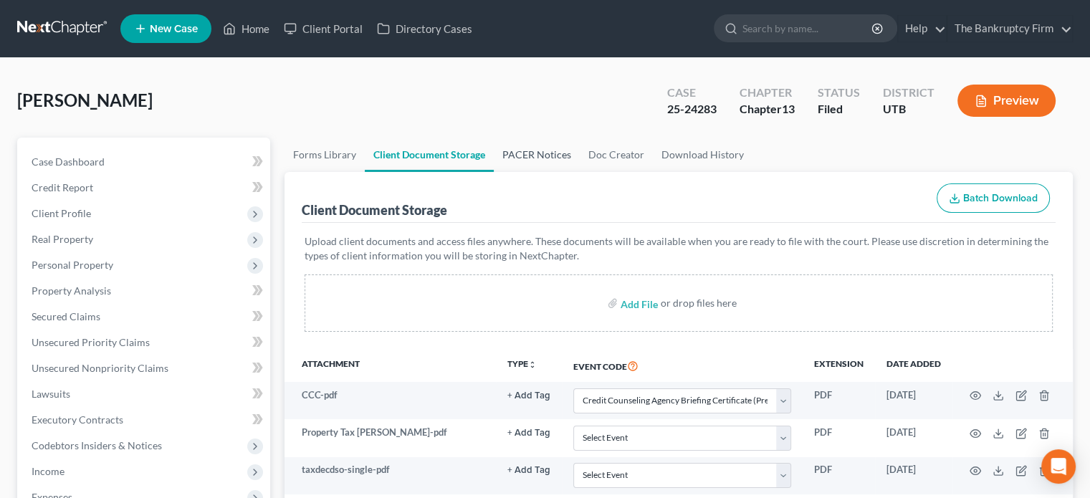
click at [544, 155] on link "PACER Notices" at bounding box center [537, 155] width 86 height 34
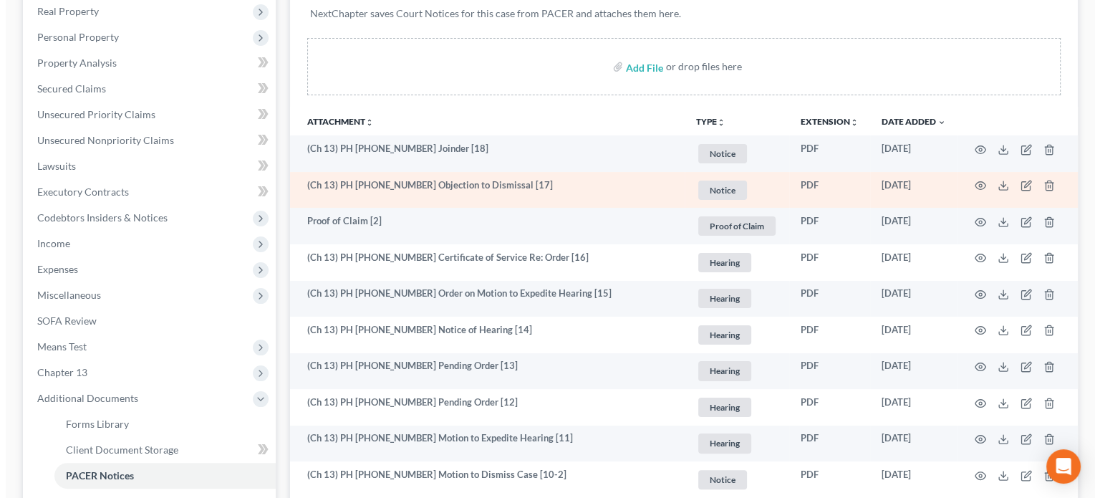
scroll to position [229, 0]
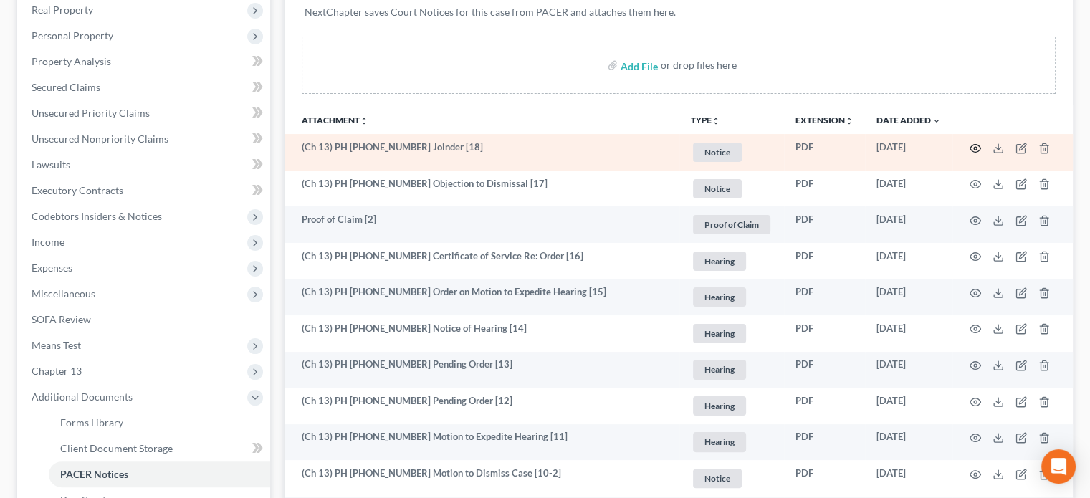
drag, startPoint x: 592, startPoint y: 416, endPoint x: 973, endPoint y: 143, distance: 468.2
click at [973, 144] on icon "button" at bounding box center [975, 148] width 11 height 8
